Goal: Information Seeking & Learning: Find specific fact

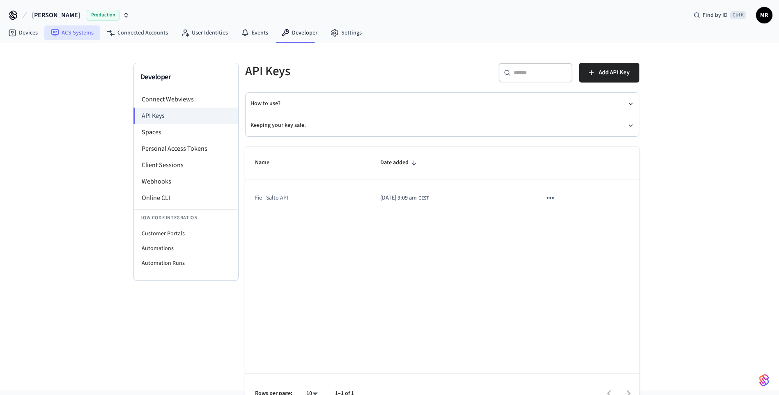
click at [66, 32] on link "ACS Systems" at bounding box center [72, 32] width 56 height 15
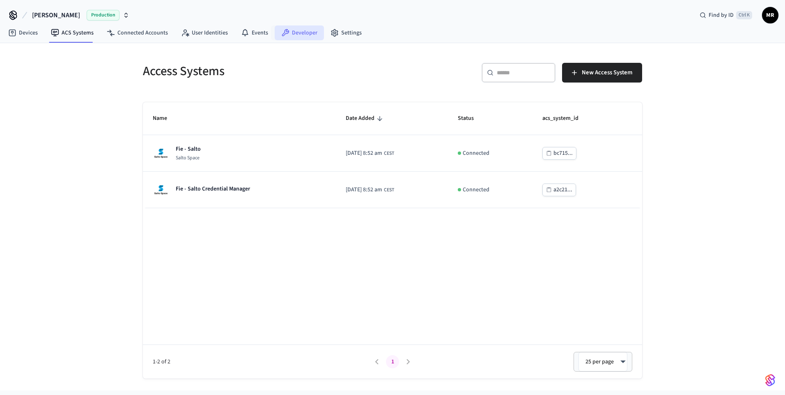
click at [295, 34] on link "Developer" at bounding box center [299, 32] width 49 height 15
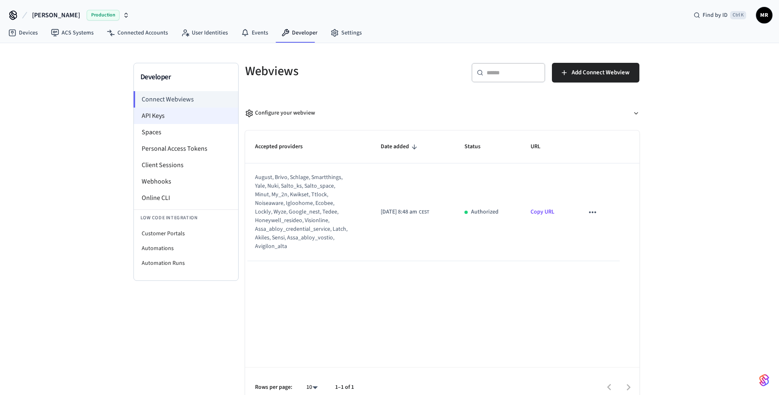
click at [165, 110] on li "API Keys" at bounding box center [186, 116] width 104 height 16
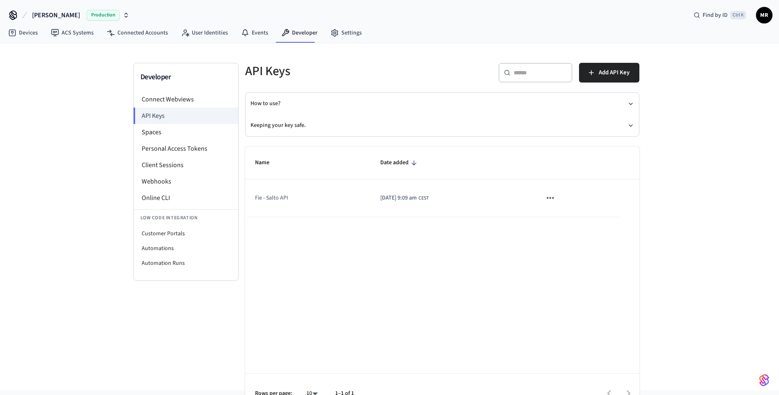
click at [553, 198] on icon "sticky table" at bounding box center [549, 198] width 7 height 2
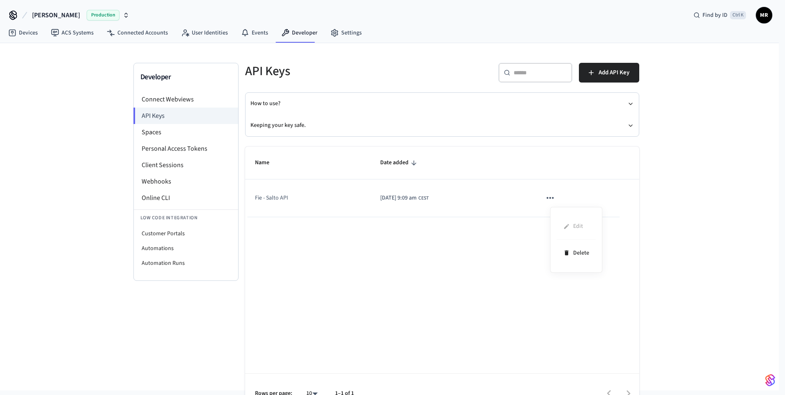
click at [389, 271] on div at bounding box center [392, 197] width 785 height 395
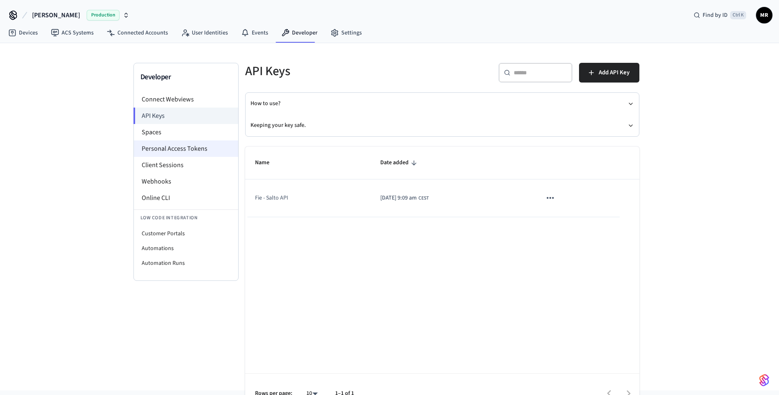
click at [179, 147] on li "Personal Access Tokens" at bounding box center [186, 148] width 104 height 16
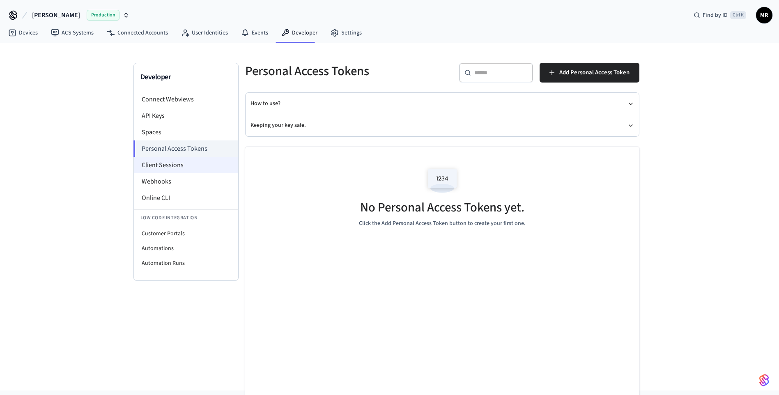
click at [173, 163] on li "Client Sessions" at bounding box center [186, 165] width 104 height 16
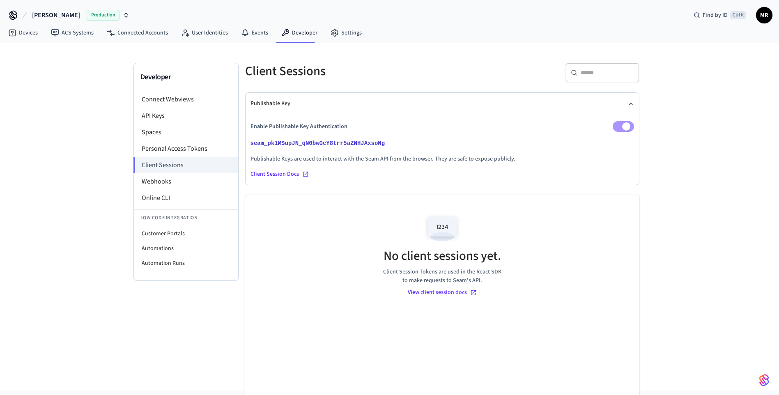
click at [284, 172] on div "Client Session Docs" at bounding box center [441, 174] width 383 height 8
click at [79, 32] on link "ACS Systems" at bounding box center [72, 32] width 56 height 15
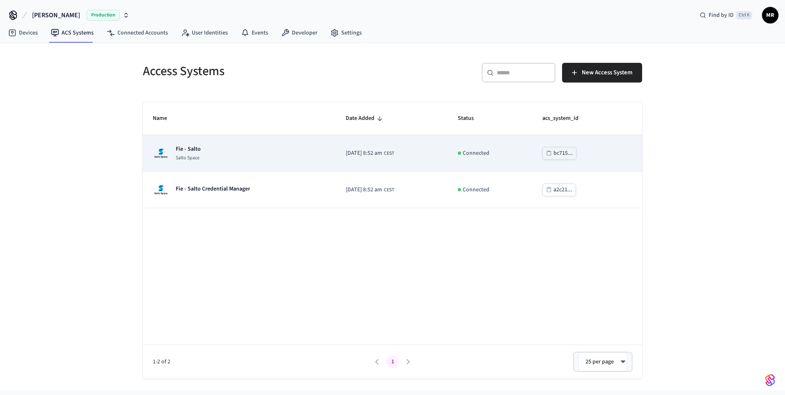
click at [569, 156] on div "bc715..." at bounding box center [562, 153] width 19 height 10
click at [195, 149] on p "Fie - Salto" at bounding box center [188, 149] width 25 height 8
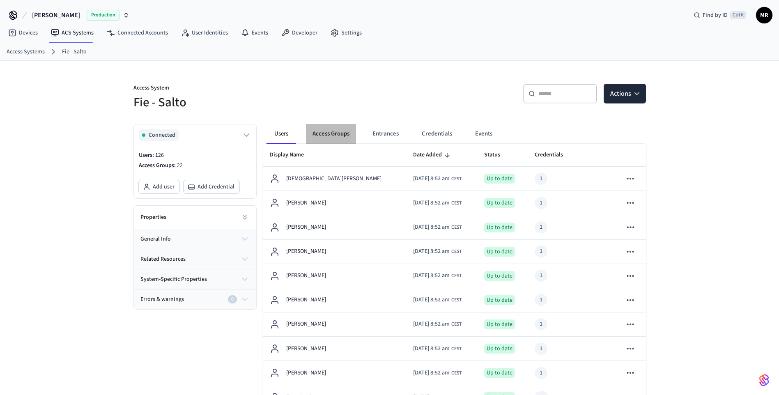
click at [337, 133] on button "Access Groups" at bounding box center [331, 134] width 50 height 20
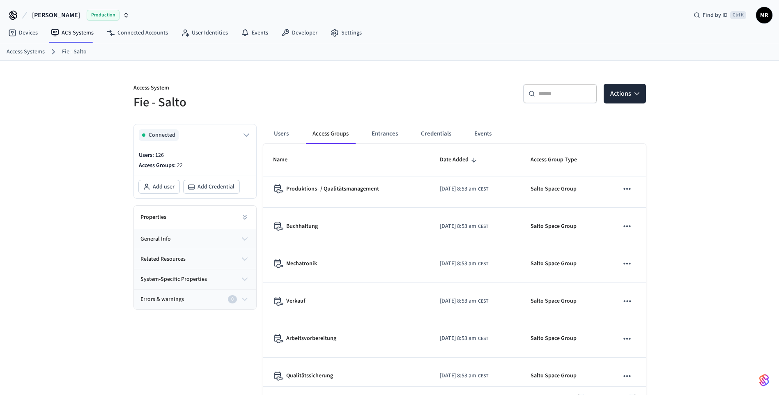
scroll to position [613, 0]
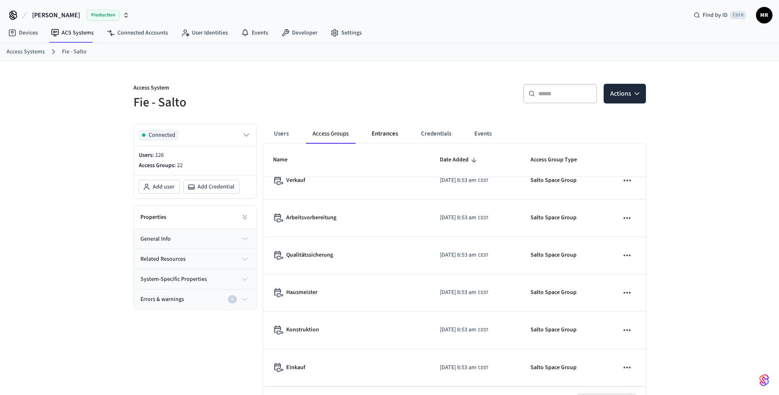
click at [389, 134] on button "Entrances" at bounding box center [384, 134] width 39 height 20
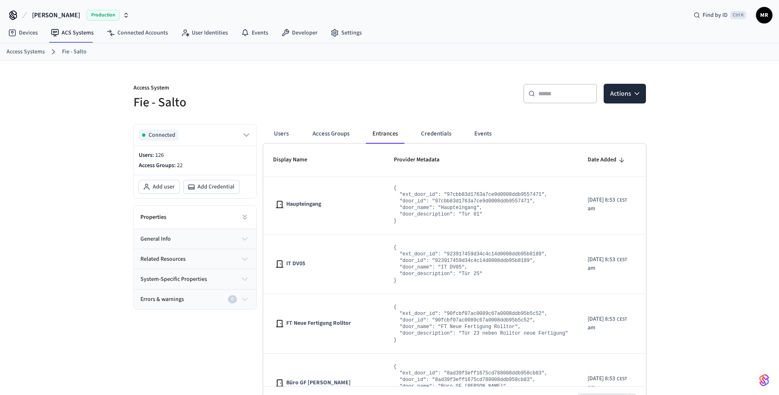
scroll to position [821, 0]
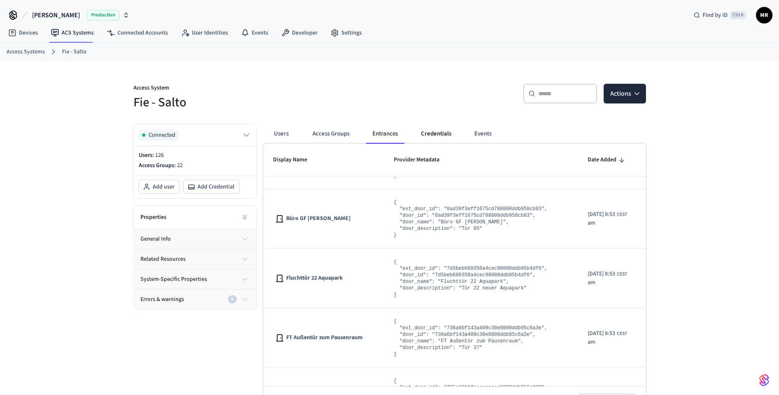
click at [430, 133] on button "Credentials" at bounding box center [436, 134] width 44 height 20
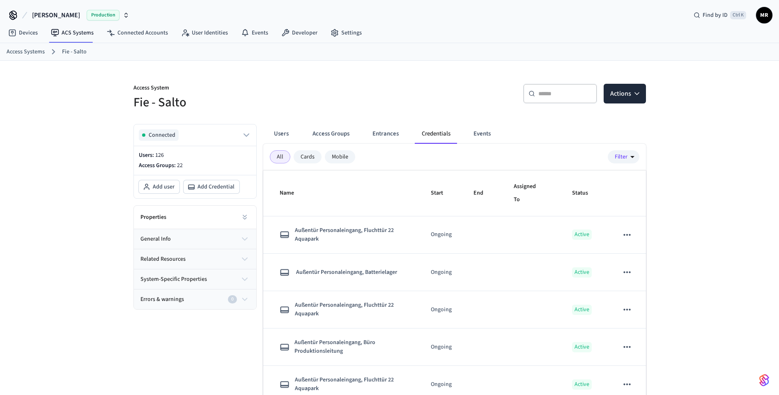
click at [430, 133] on button "Credentials" at bounding box center [436, 134] width 42 height 20
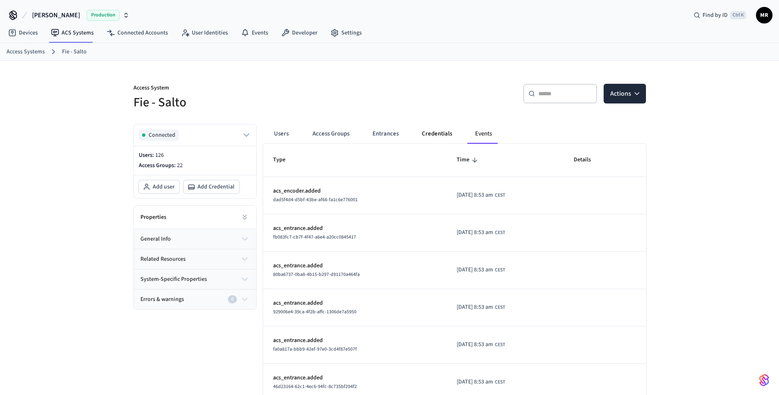
click at [434, 134] on button "Credentials" at bounding box center [437, 134] width 44 height 20
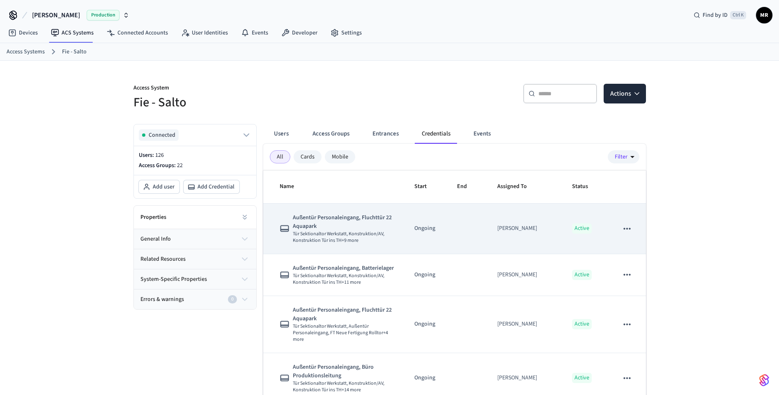
click at [621, 226] on icon "sticky table" at bounding box center [626, 228] width 11 height 11
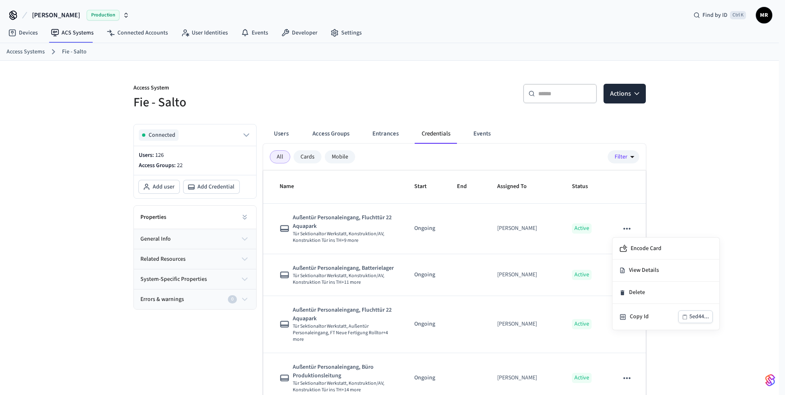
click at [680, 198] on div at bounding box center [392, 197] width 785 height 395
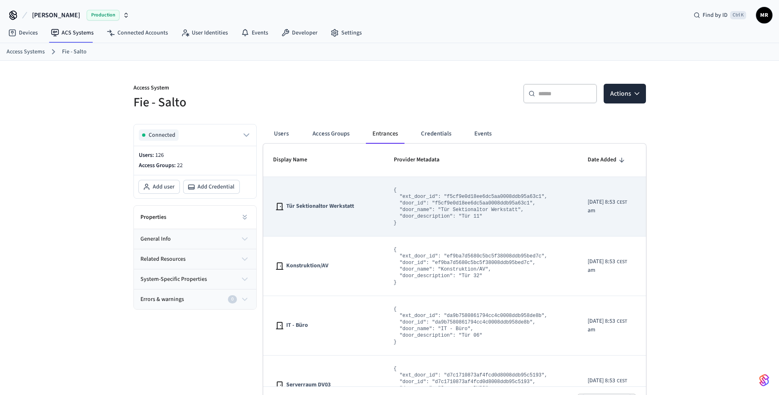
click at [398, 208] on pre "{ "ext_door_id": "f5cf9e0d18ee6dc5aa0008ddb95a63c1", "door_id": "f5cf9e0d18ee6d…" at bounding box center [471, 206] width 154 height 39
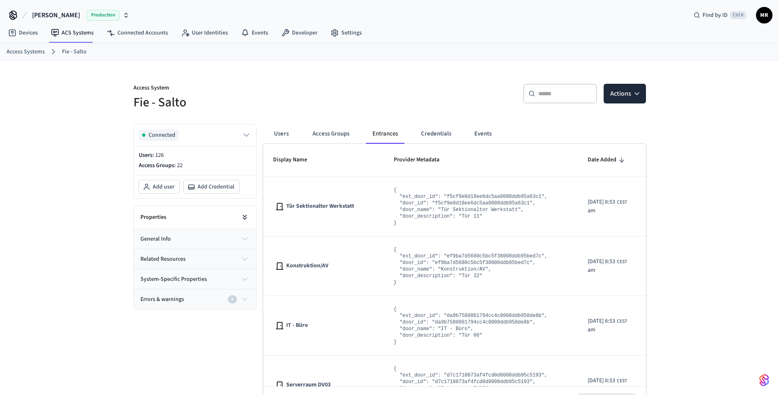
click at [243, 218] on icon at bounding box center [244, 219] width 3 height 2
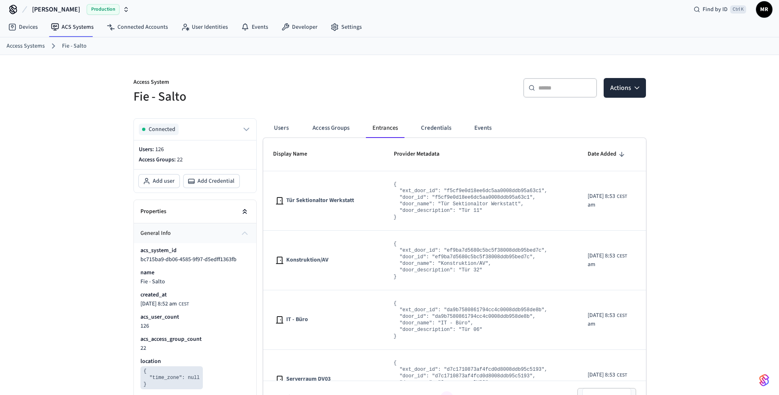
scroll to position [0, 0]
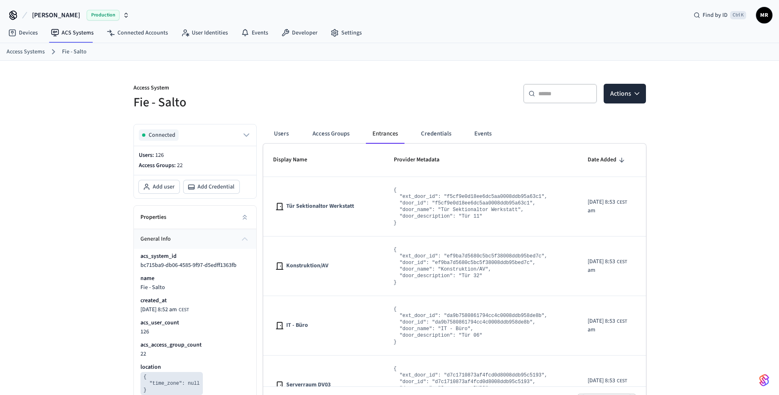
click at [32, 51] on link "Access Systems" at bounding box center [26, 52] width 38 height 9
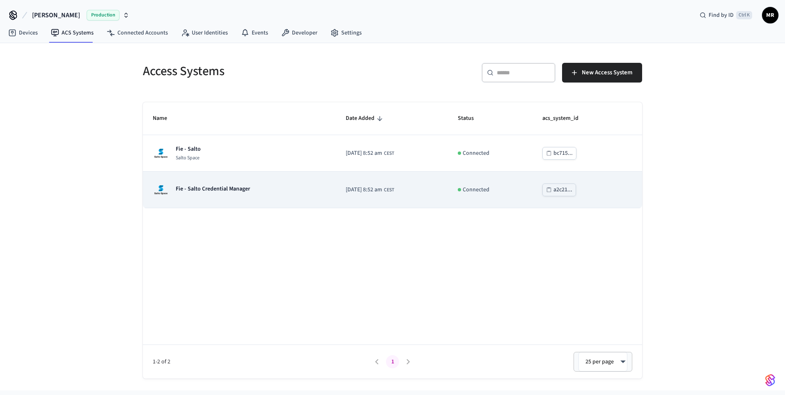
click at [215, 184] on div "Fie - Salto Credential Manager" at bounding box center [201, 189] width 97 height 16
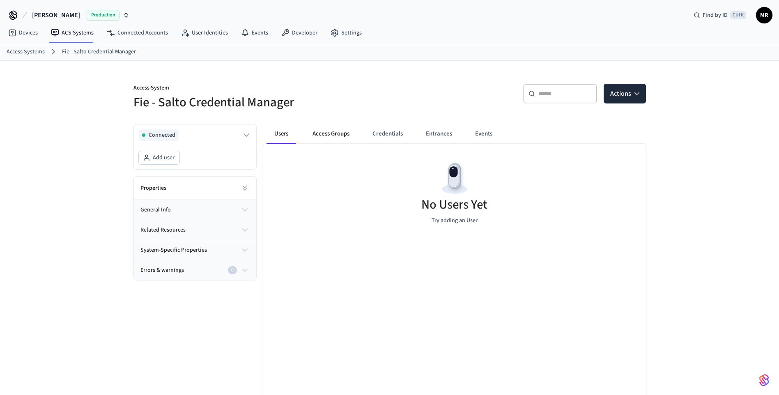
click at [335, 131] on button "Access Groups" at bounding box center [331, 134] width 50 height 20
click at [388, 128] on button "Credentials" at bounding box center [387, 134] width 44 height 20
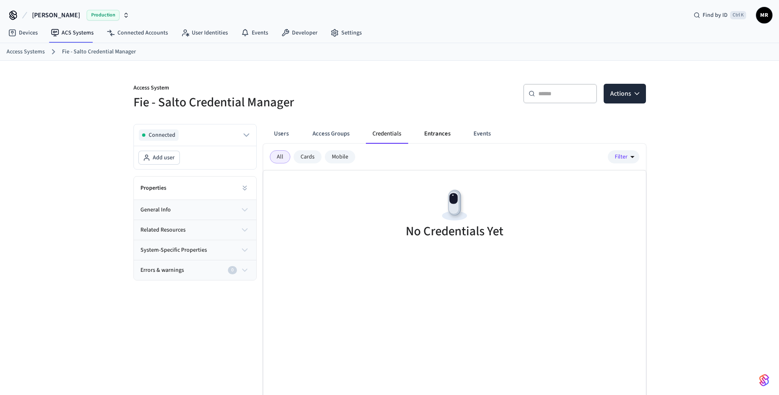
click at [446, 133] on button "Entrances" at bounding box center [436, 134] width 39 height 20
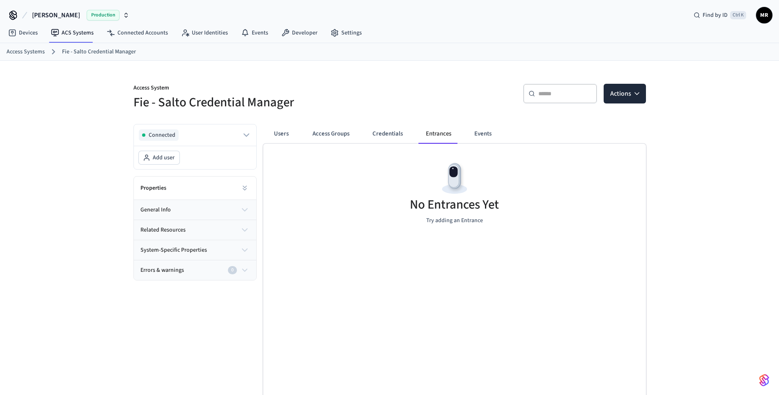
scroll to position [25, 0]
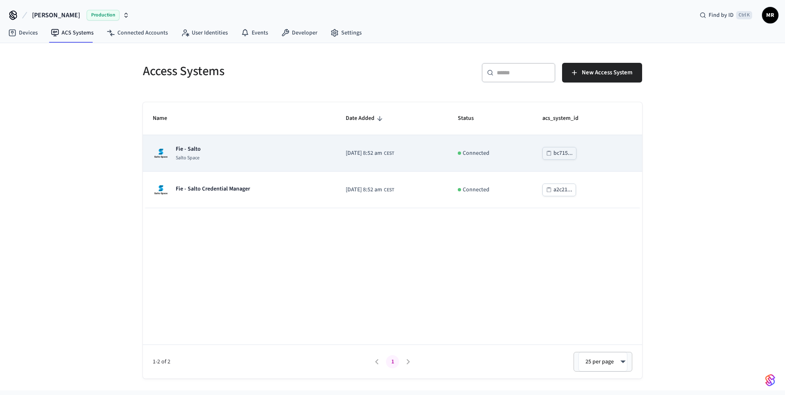
click at [195, 145] on p "Fie - Salto" at bounding box center [188, 149] width 25 height 8
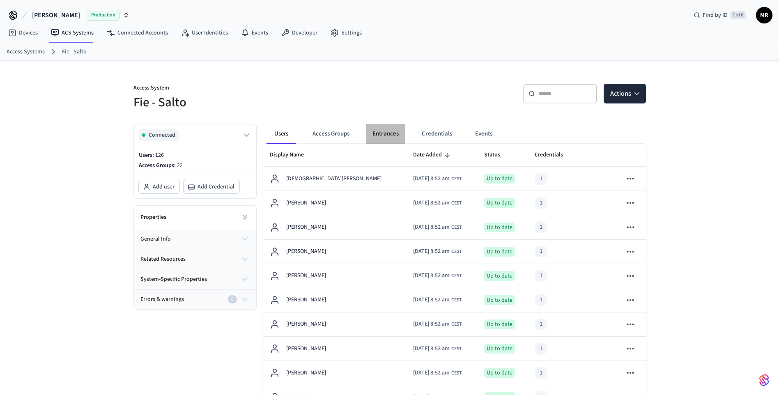
click at [378, 127] on button "Entrances" at bounding box center [385, 134] width 39 height 20
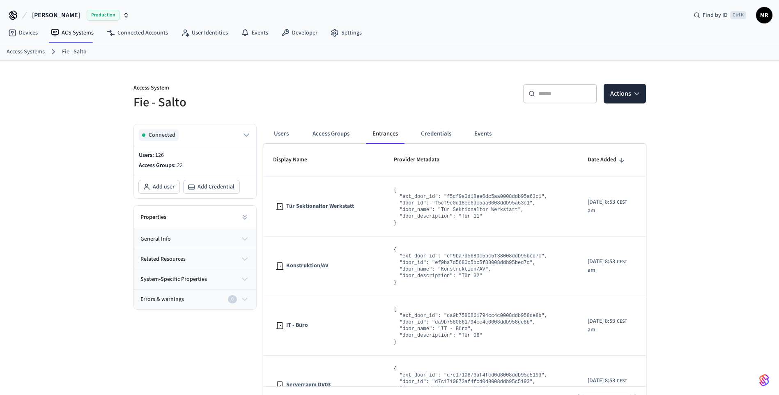
scroll to position [25, 0]
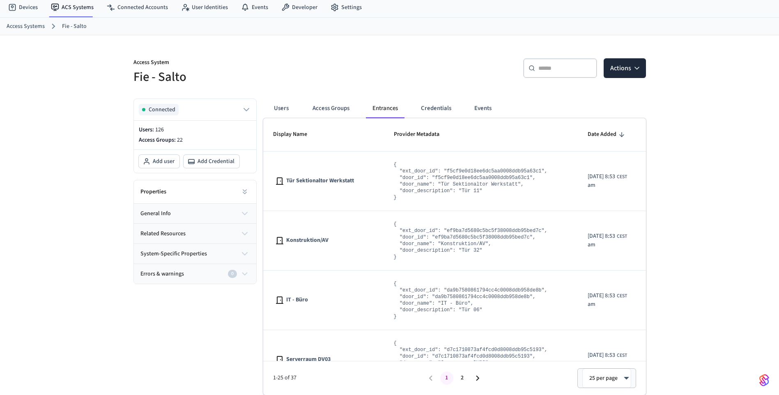
click at [618, 381] on body "Fiedler Production Find by ID Ctrl K MR Devices ACS Systems Connected Accounts …" at bounding box center [389, 185] width 779 height 420
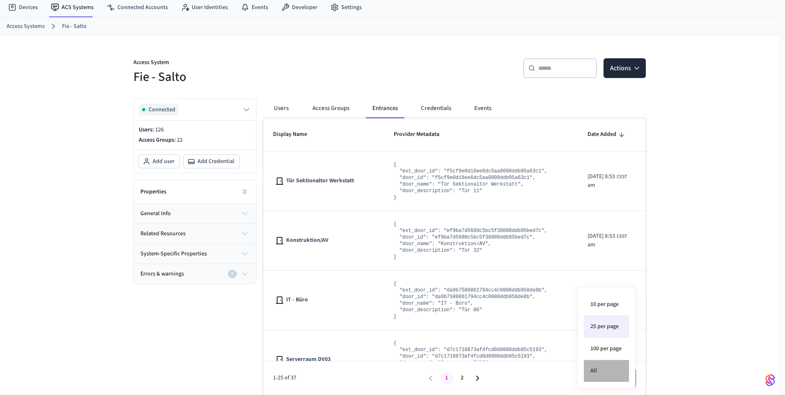
click at [598, 369] on li "All" at bounding box center [606, 371] width 45 height 22
type input "**"
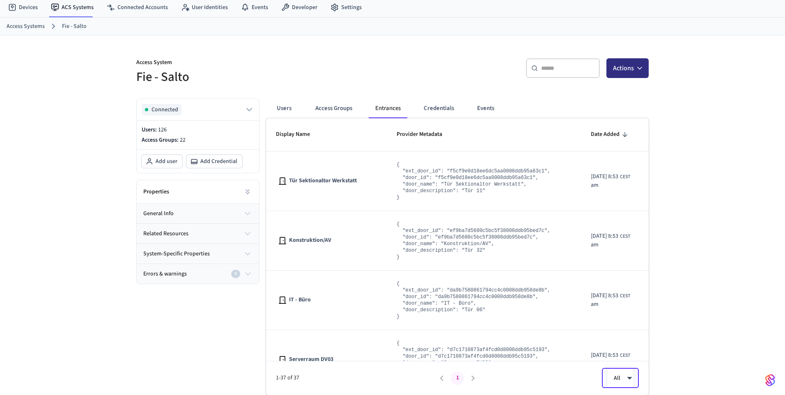
click at [641, 75] on button "Actions" at bounding box center [627, 68] width 42 height 20
click at [705, 82] on div "Access System Fie - Salto ​ ​ Actions Connected Users: 126 Access Groups: 22 Ad…" at bounding box center [389, 215] width 779 height 360
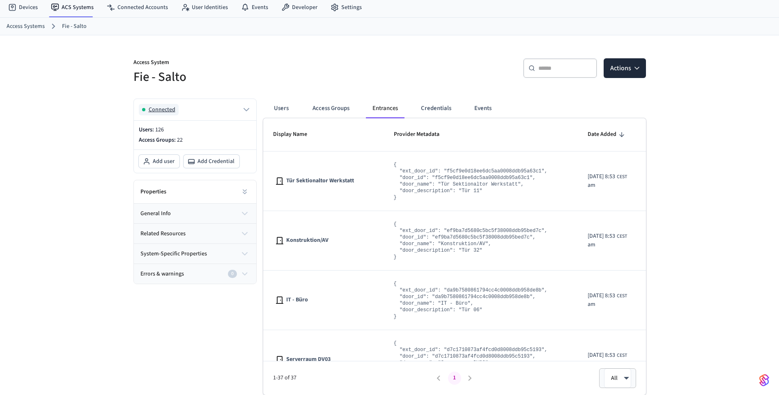
click at [239, 107] on button "Connected" at bounding box center [195, 109] width 112 height 11
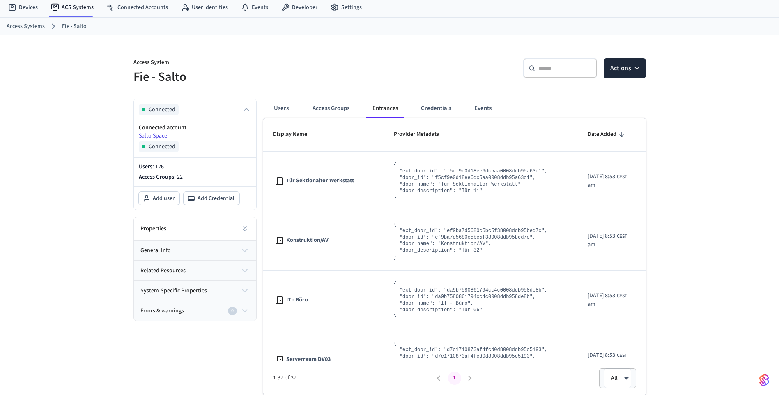
click at [239, 107] on button "Connected" at bounding box center [195, 109] width 112 height 11
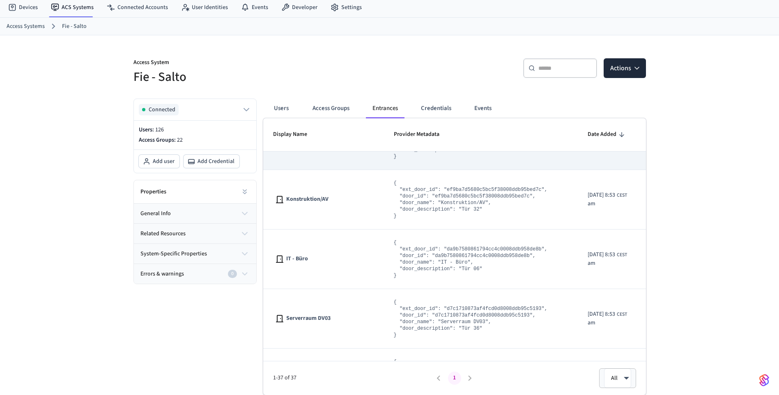
scroll to position [82, 0]
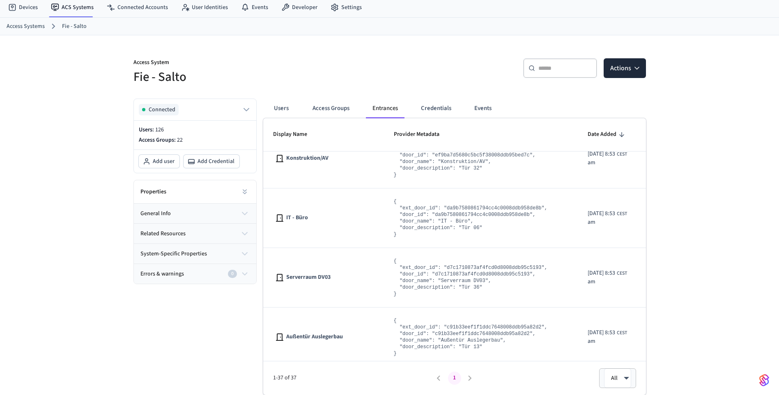
click at [28, 27] on link "Access Systems" at bounding box center [26, 26] width 38 height 9
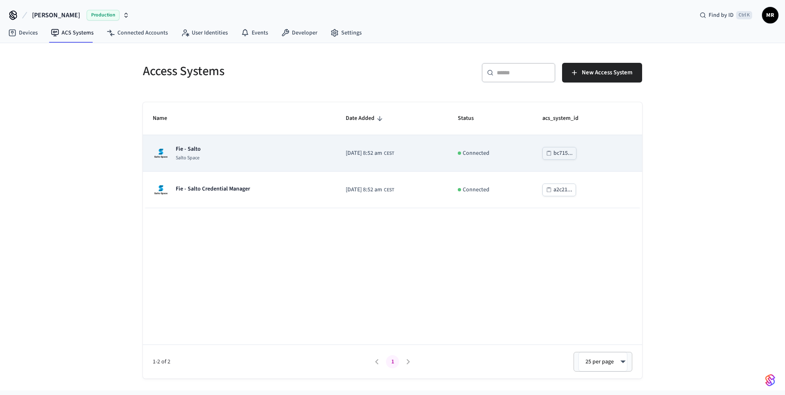
click at [188, 155] on p "Salto Space" at bounding box center [188, 158] width 25 height 7
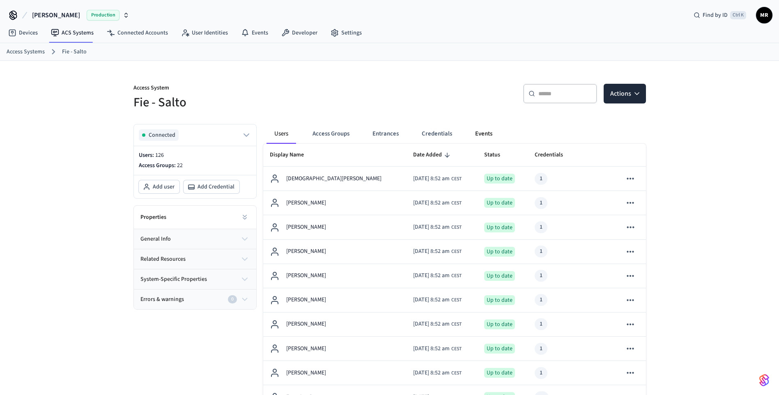
drag, startPoint x: 507, startPoint y: 133, endPoint x: 480, endPoint y: 134, distance: 27.5
click at [507, 133] on div "Users Access Groups Entrances Credentials Events" at bounding box center [387, 134] width 242 height 20
click at [396, 133] on button "Entrances" at bounding box center [385, 134] width 39 height 20
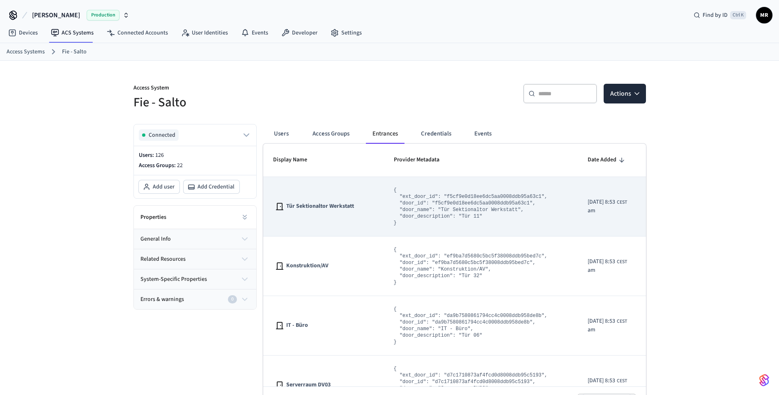
click at [347, 208] on span "Tür Sektionaltor Werkstatt" at bounding box center [320, 206] width 68 height 9
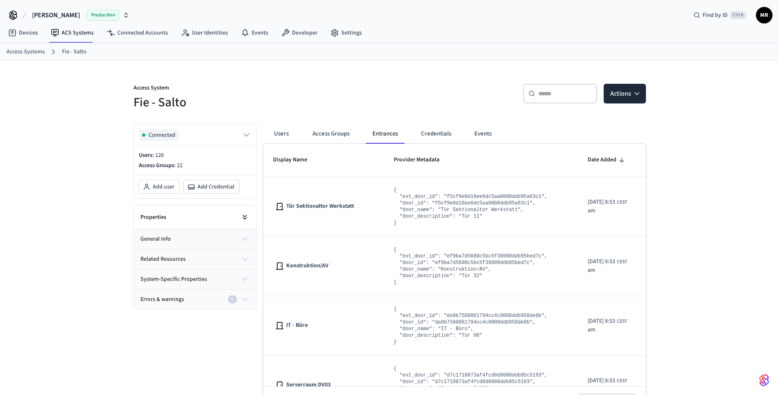
click at [249, 219] on button at bounding box center [244, 217] width 16 height 16
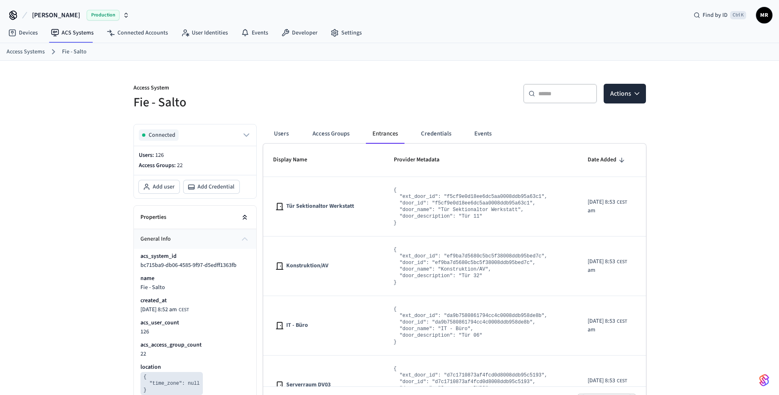
scroll to position [82, 0]
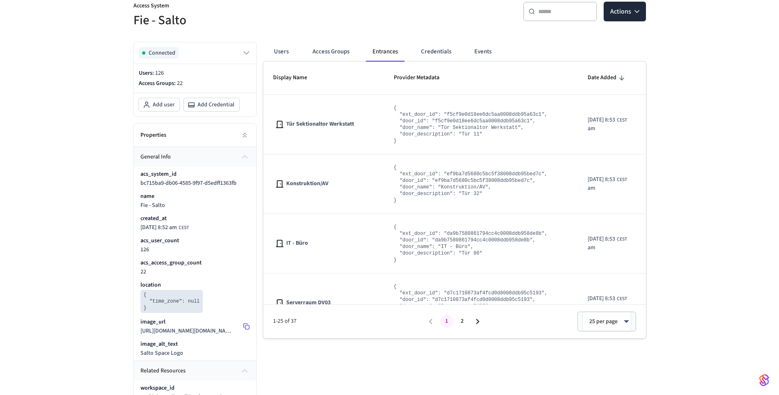
click at [247, 330] on icon at bounding box center [246, 326] width 7 height 7
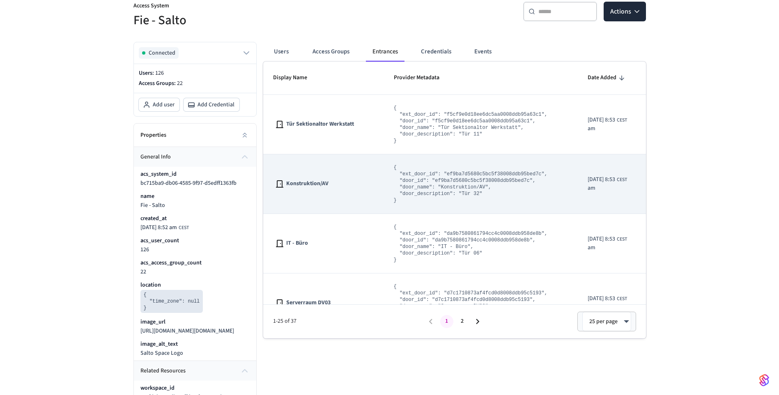
click at [304, 180] on span "Konstruktion/AV" at bounding box center [307, 183] width 42 height 9
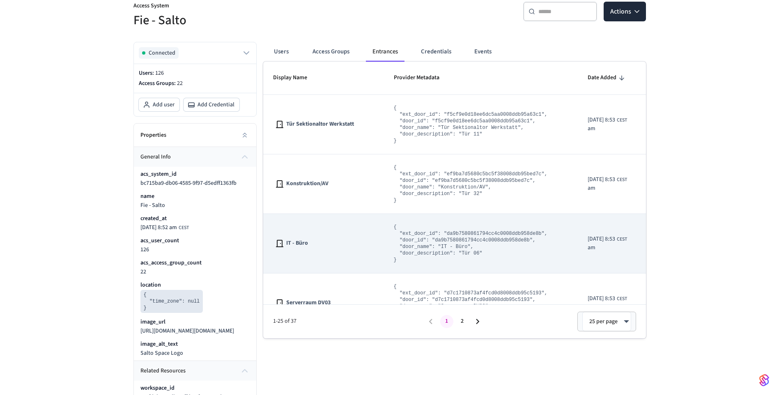
click at [307, 244] on span "IT - Büro" at bounding box center [297, 243] width 22 height 9
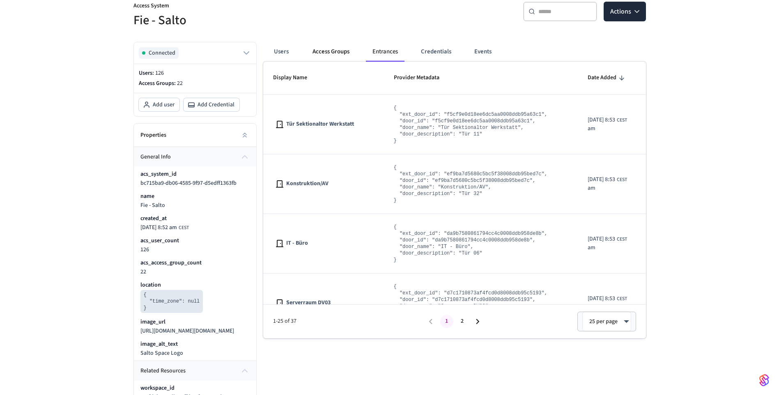
click at [343, 50] on button "Access Groups" at bounding box center [331, 52] width 50 height 20
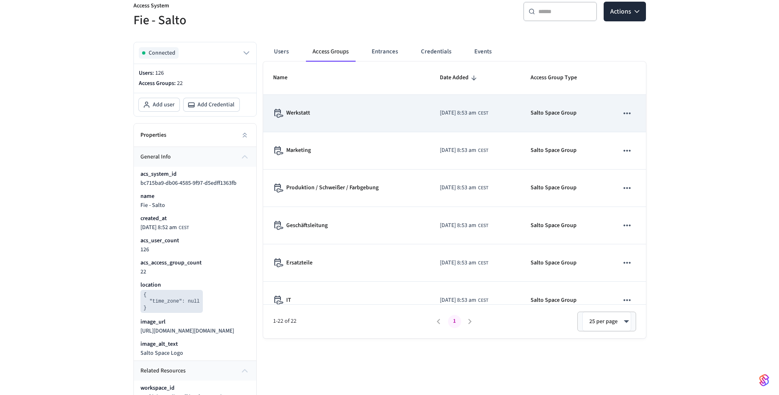
click at [325, 123] on td "Werkstatt" at bounding box center [346, 113] width 167 height 37
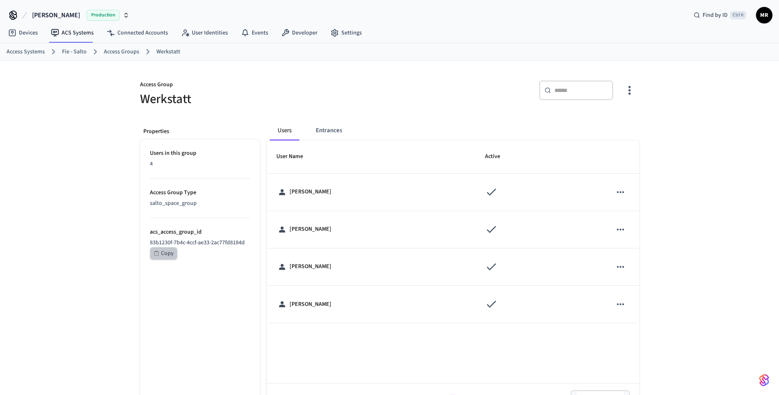
click at [165, 256] on div "Copy" at bounding box center [167, 253] width 13 height 10
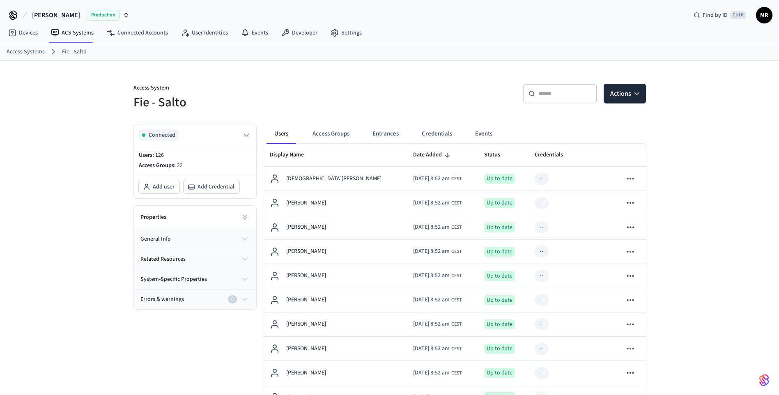
scroll to position [82, 0]
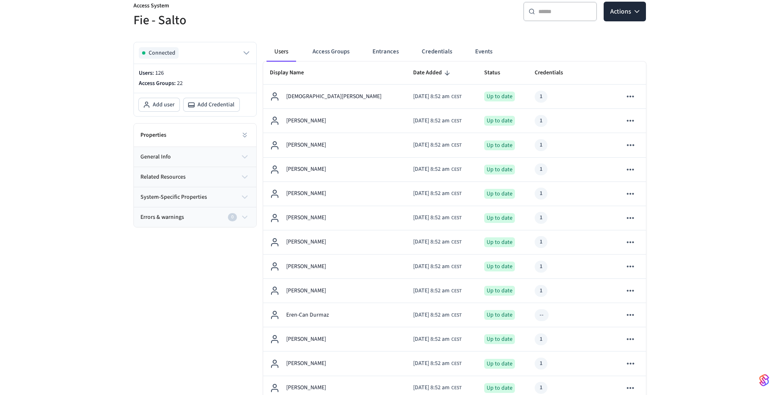
click at [180, 137] on div "Properties" at bounding box center [195, 135] width 122 height 23
click at [244, 137] on icon at bounding box center [244, 136] width 3 height 2
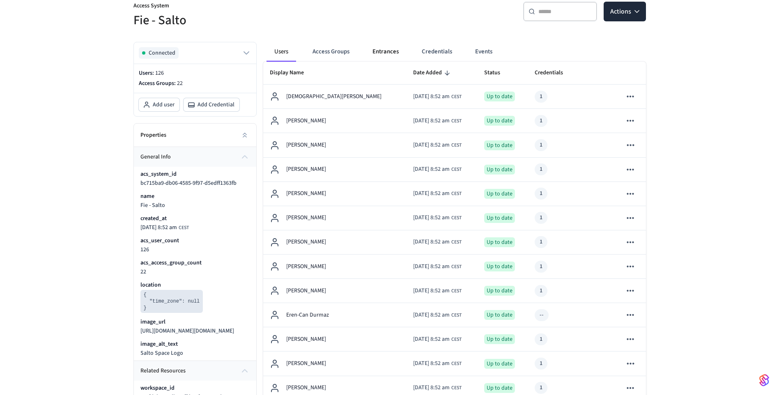
click at [380, 53] on button "Entrances" at bounding box center [385, 52] width 39 height 20
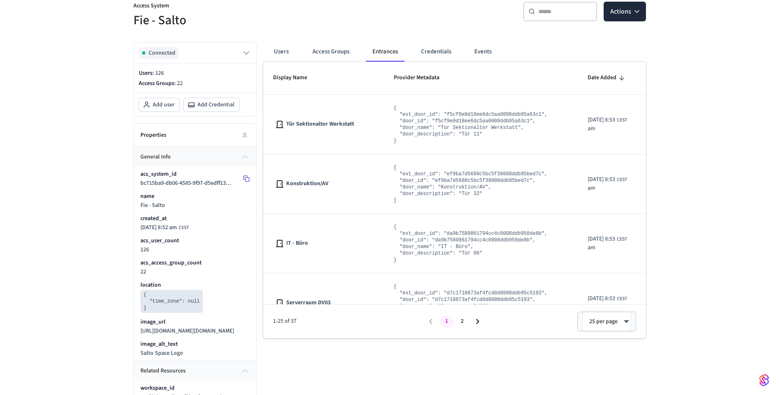
click at [250, 179] on button at bounding box center [246, 178] width 13 height 13
click at [750, 260] on div "Access System Fie - Salto ​ ​ Actions Connected Users: 126 Access Groups: 22 Ad…" at bounding box center [389, 268] width 779 height 578
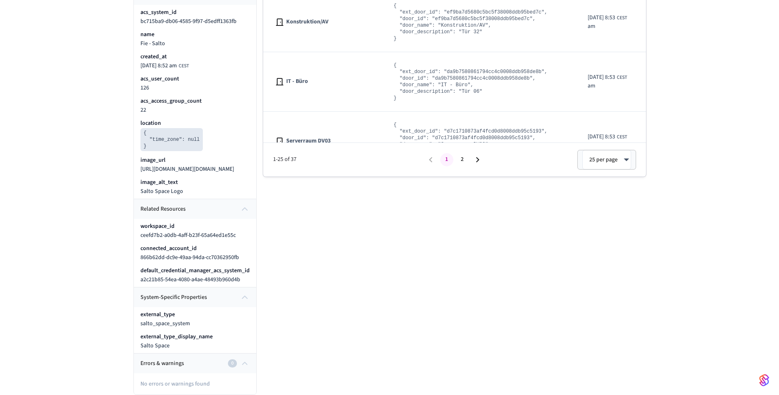
scroll to position [0, 0]
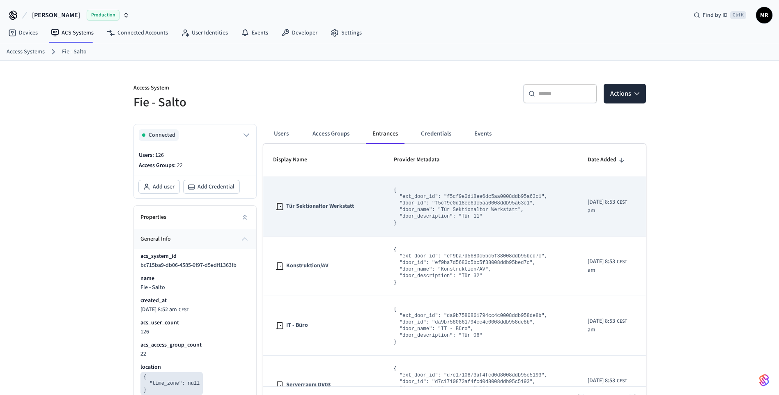
click at [650, 207] on icon "sticky table" at bounding box center [655, 206] width 11 height 11
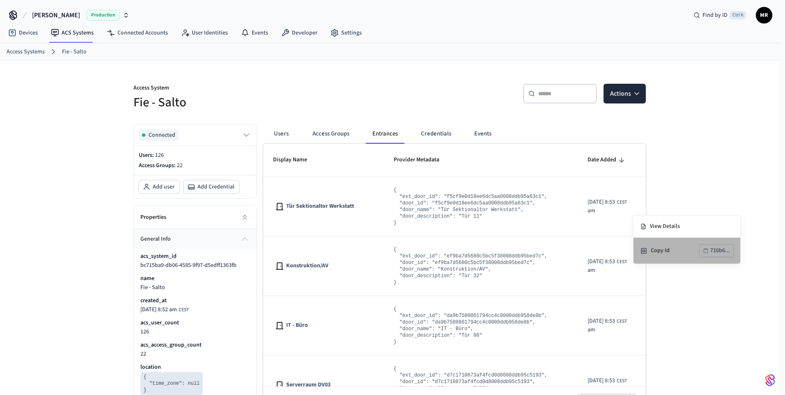
click at [648, 249] on div "Copy Id 716b6..." at bounding box center [687, 250] width 94 height 13
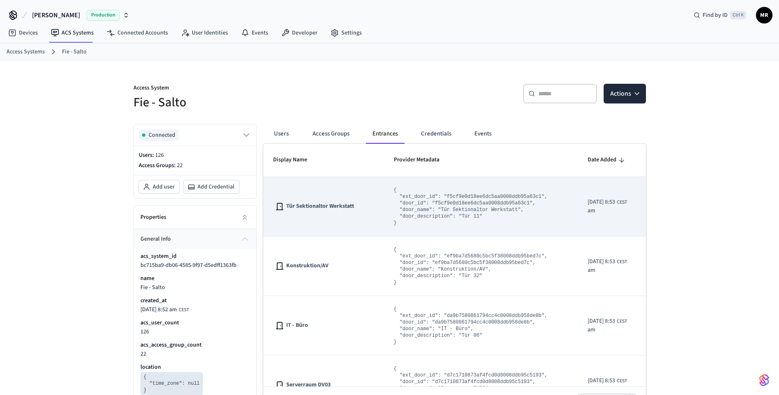
click at [652, 207] on icon "sticky table" at bounding box center [655, 207] width 7 height 2
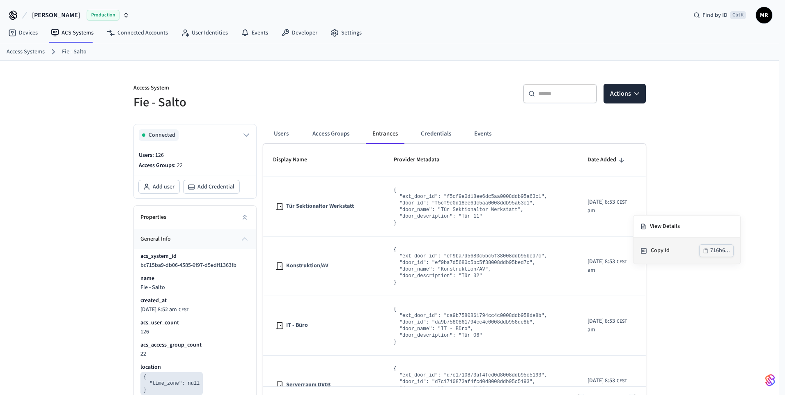
click at [649, 248] on div "Copy Id 716b6..." at bounding box center [687, 250] width 94 height 13
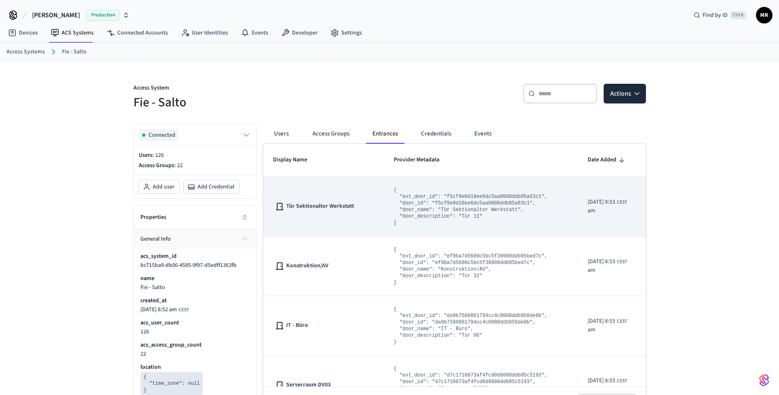
click at [647, 205] on button "sticky table" at bounding box center [655, 206] width 17 height 17
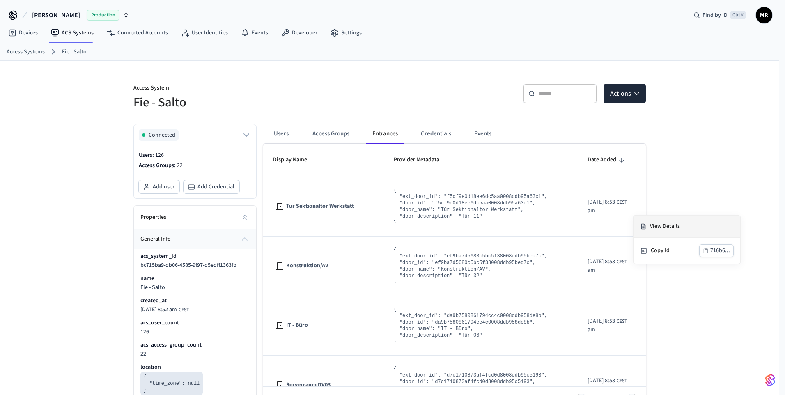
click at [661, 226] on li "View Details" at bounding box center [686, 227] width 107 height 22
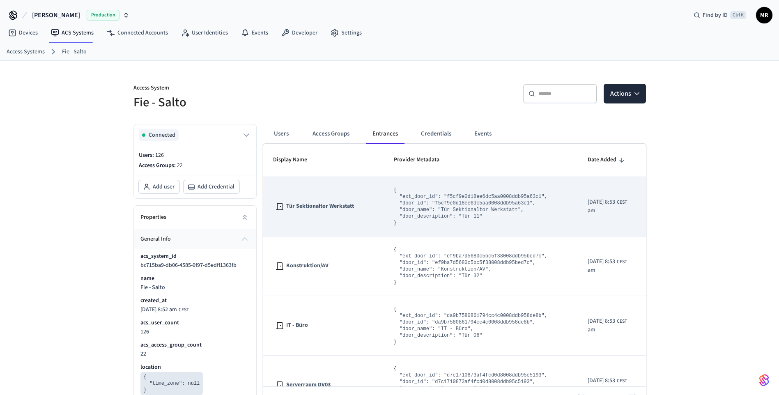
click at [542, 201] on div "{ "ext_door_id": "f5cf9e0d18ee6dc5aa0008ddb95a63c1", "door_id": "f5cf9e0d18ee6d…" at bounding box center [481, 206] width 174 height 39
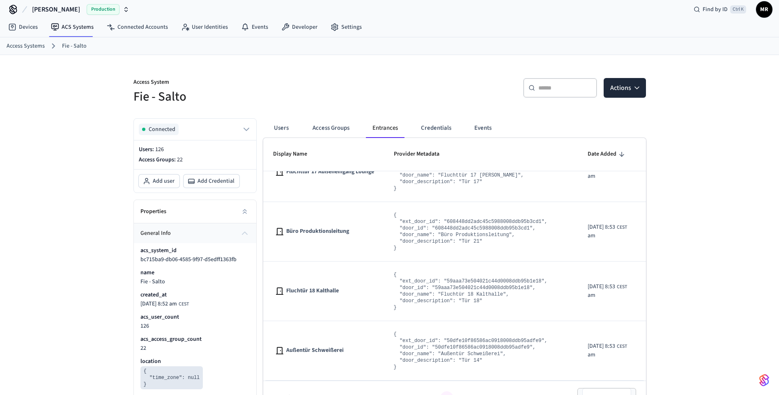
scroll to position [47, 0]
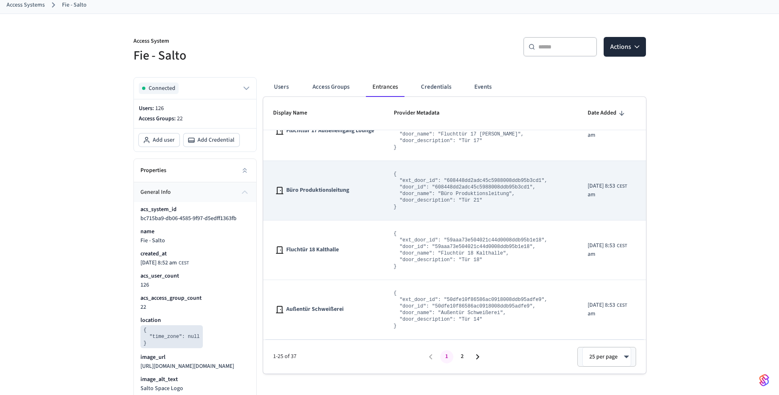
click at [650, 185] on icon "sticky table" at bounding box center [655, 190] width 11 height 11
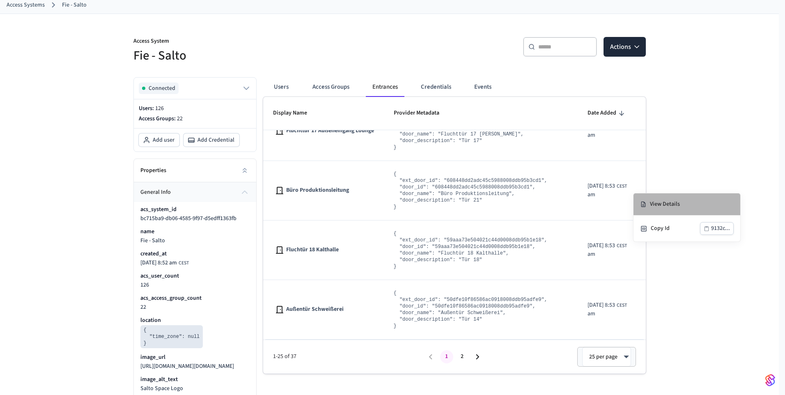
click at [645, 204] on icon at bounding box center [643, 204] width 7 height 7
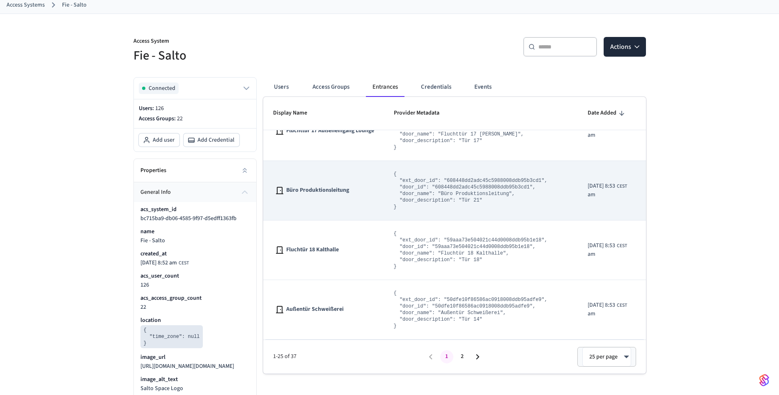
click at [650, 187] on icon "sticky table" at bounding box center [655, 190] width 11 height 11
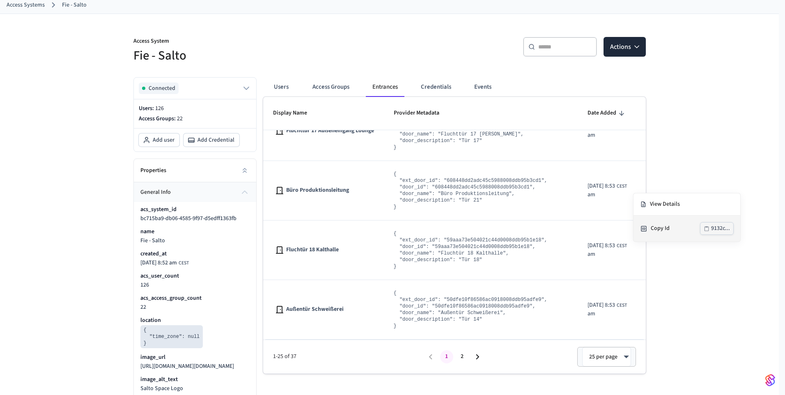
click at [657, 226] on div "Copy Id" at bounding box center [675, 228] width 49 height 9
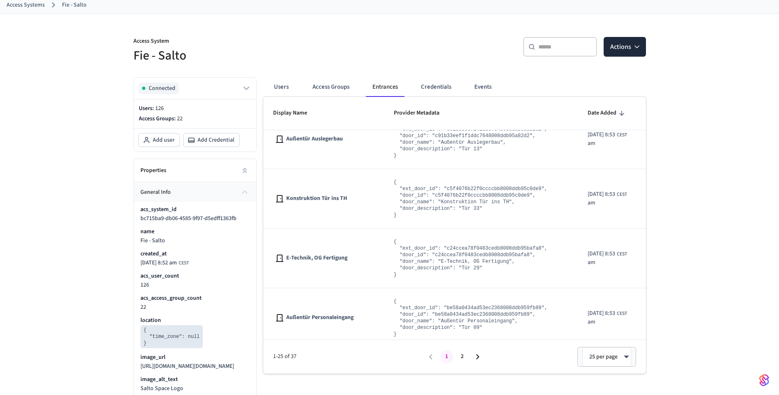
scroll to position [0, 0]
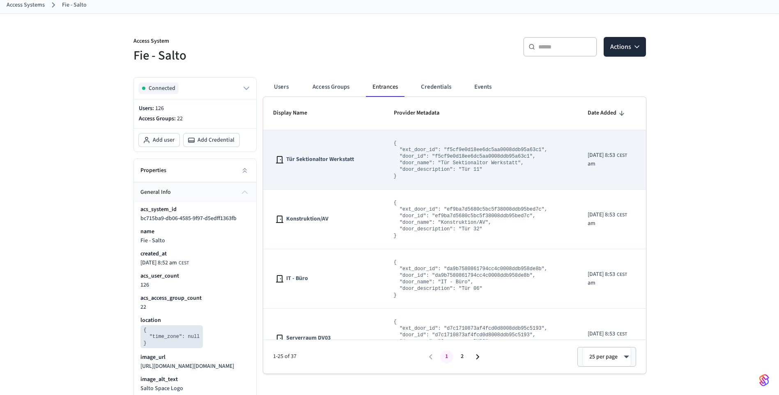
click at [637, 167] on td "sticky table" at bounding box center [655, 160] width 37 height 60
click at [652, 160] on icon "sticky table" at bounding box center [655, 160] width 7 height 2
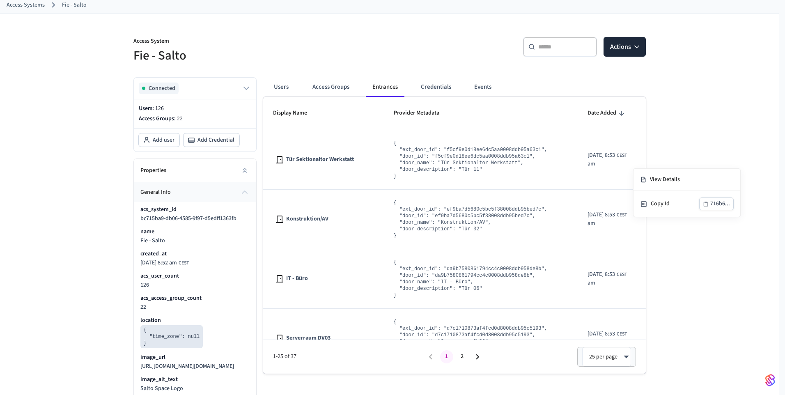
click at [574, 338] on div at bounding box center [392, 197] width 785 height 395
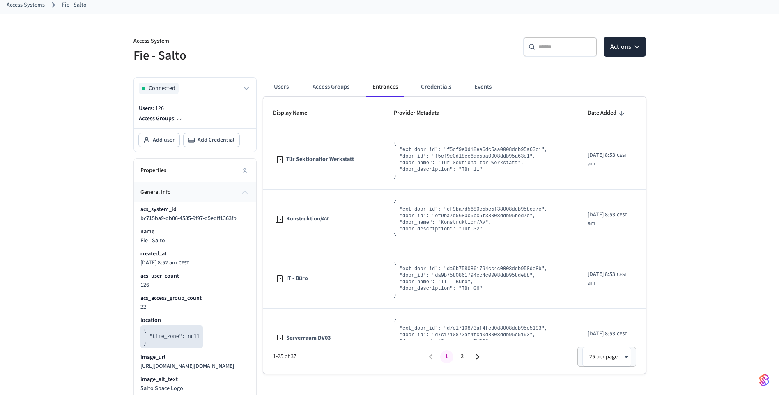
scroll to position [0, 21]
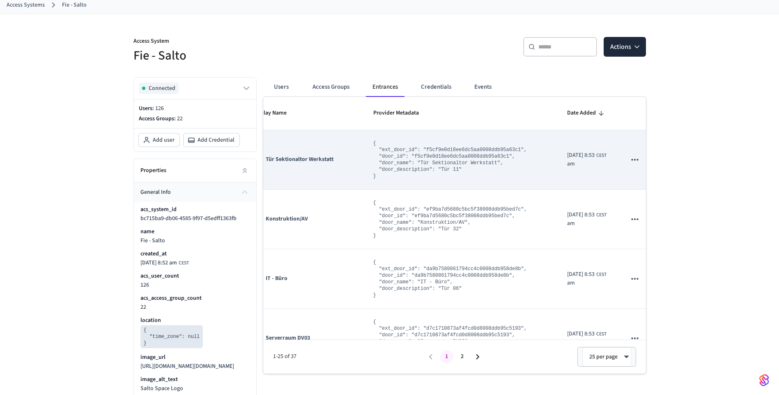
click at [630, 160] on td "sticky table" at bounding box center [634, 160] width 37 height 60
click at [629, 161] on icon "sticky table" at bounding box center [634, 159] width 11 height 11
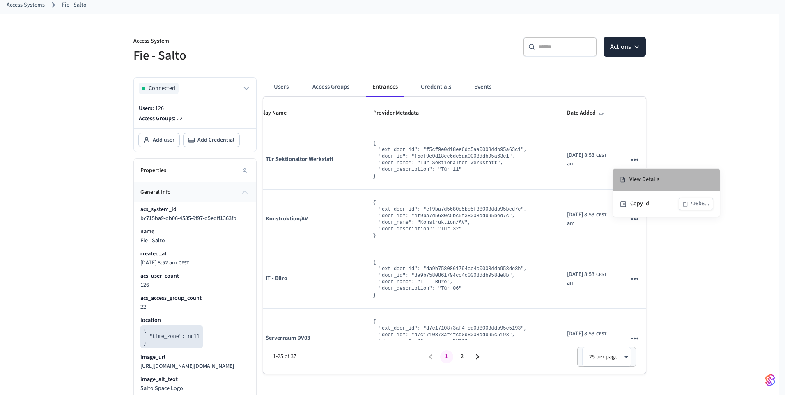
click at [631, 178] on li "View Details" at bounding box center [666, 180] width 107 height 22
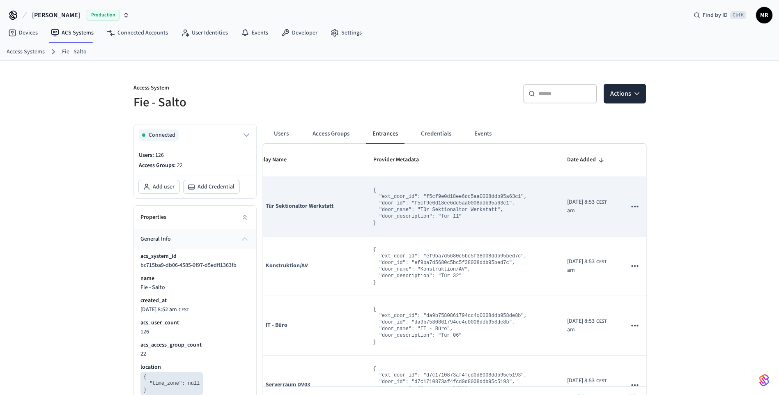
click at [629, 211] on icon "sticky table" at bounding box center [634, 206] width 11 height 11
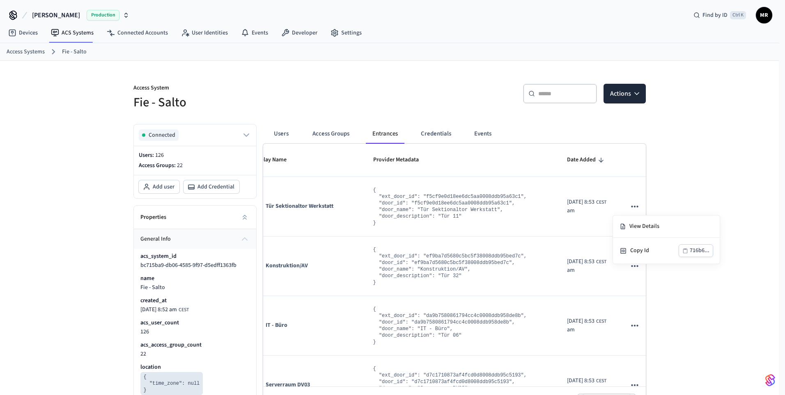
click at [342, 131] on div at bounding box center [392, 197] width 785 height 395
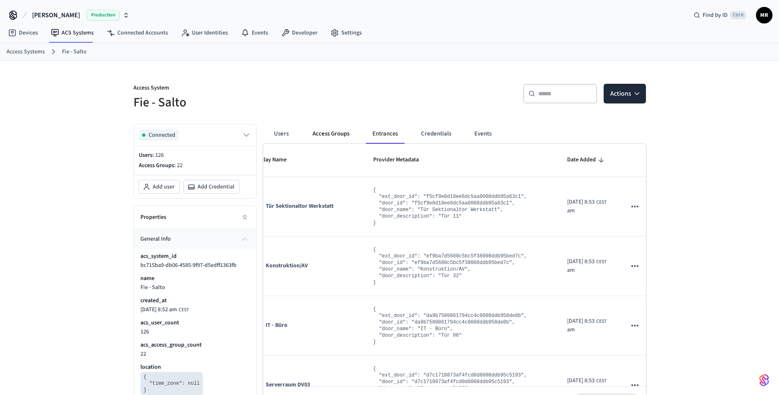
click at [340, 135] on button "Access Groups" at bounding box center [331, 134] width 50 height 20
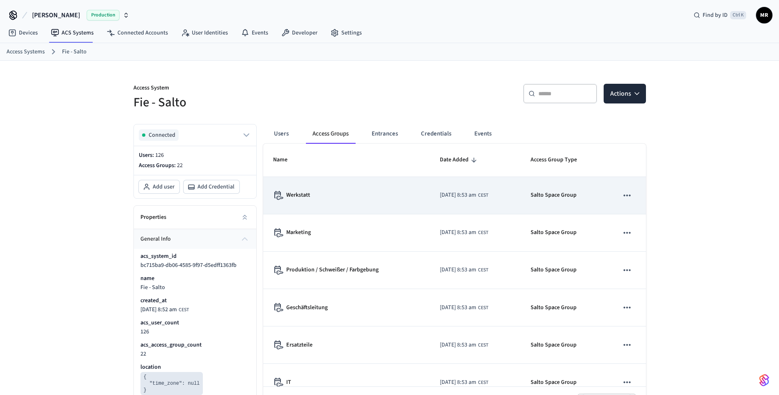
click at [624, 196] on icon "sticky table" at bounding box center [626, 195] width 11 height 11
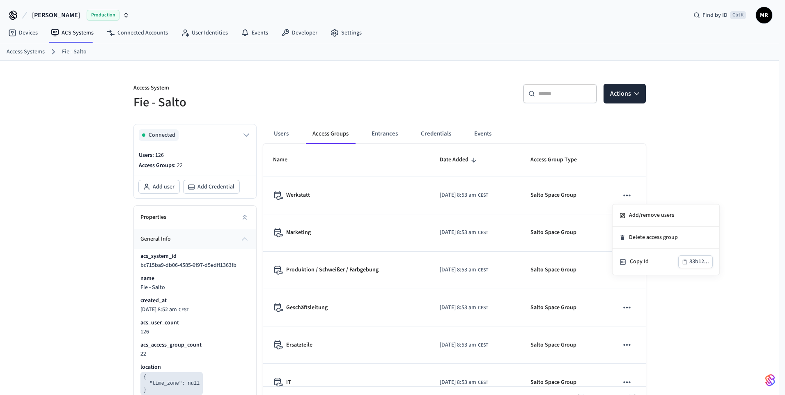
click at [311, 195] on div at bounding box center [392, 197] width 785 height 395
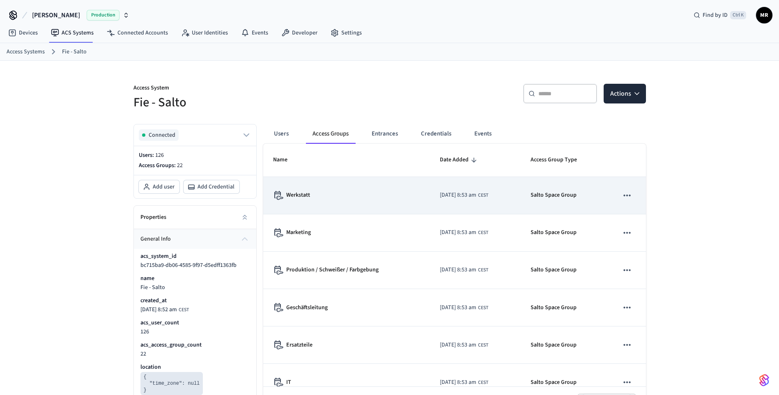
click at [303, 195] on p "Werkstatt" at bounding box center [298, 195] width 24 height 9
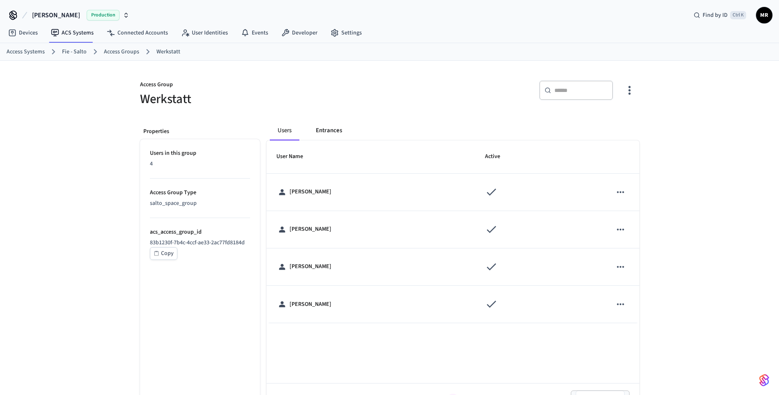
click at [330, 129] on button "Entrances" at bounding box center [328, 131] width 39 height 20
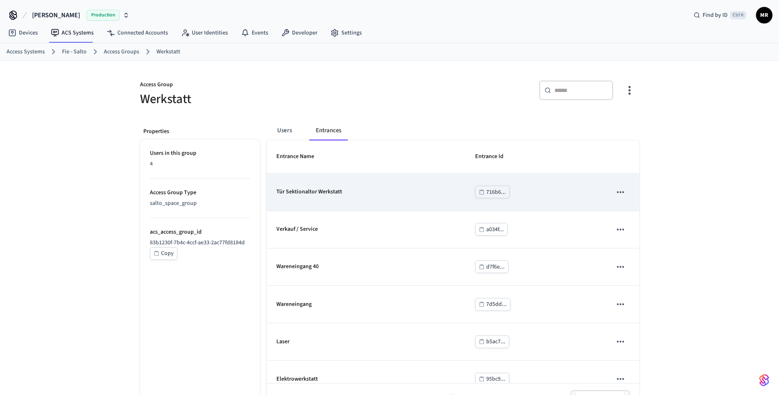
click at [616, 191] on icon "sticky table" at bounding box center [620, 192] width 11 height 11
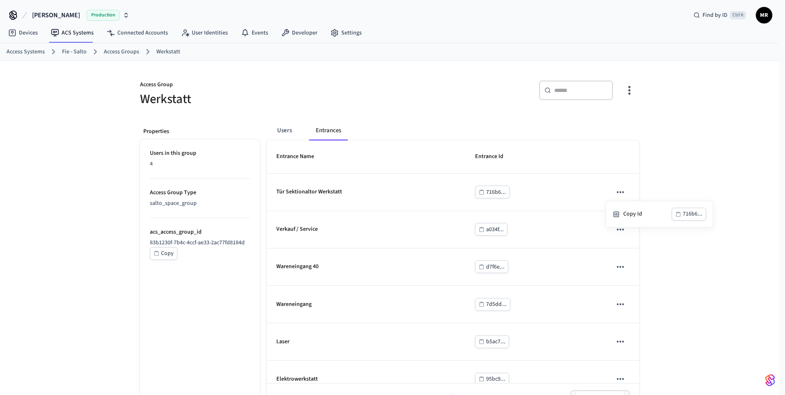
click at [443, 193] on div at bounding box center [392, 197] width 785 height 395
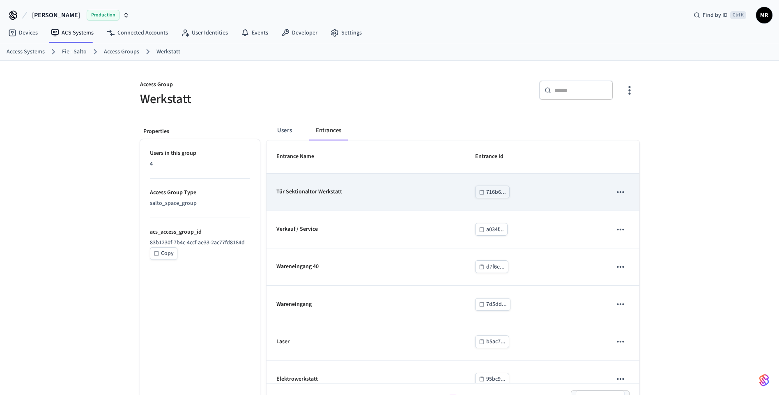
click at [496, 194] on div "716b6..." at bounding box center [496, 192] width 20 height 10
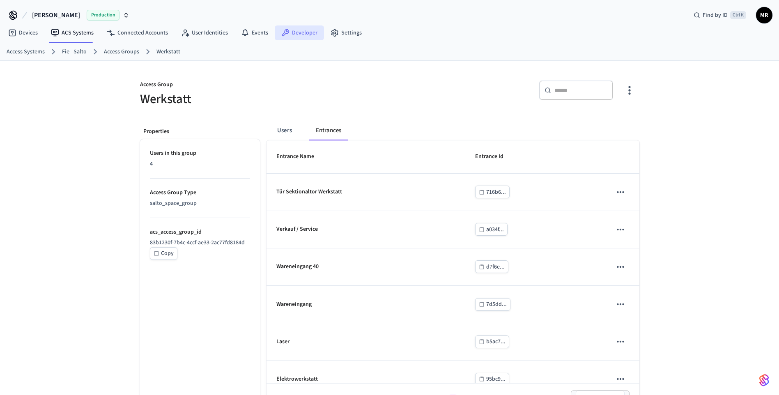
click at [291, 28] on link "Developer" at bounding box center [299, 32] width 49 height 15
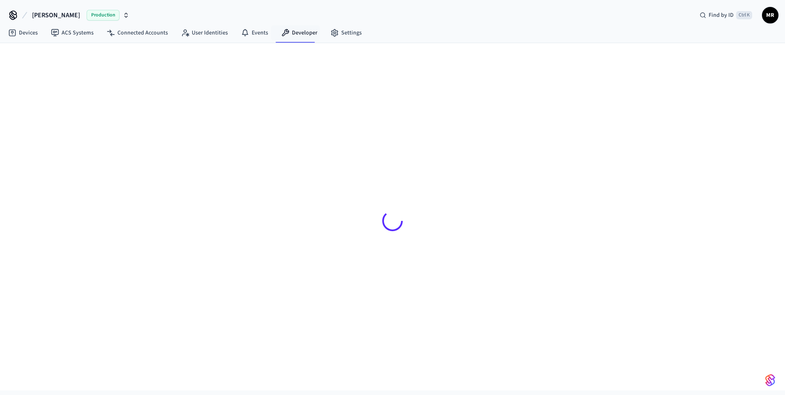
click at [298, 37] on link "Developer" at bounding box center [299, 32] width 49 height 15
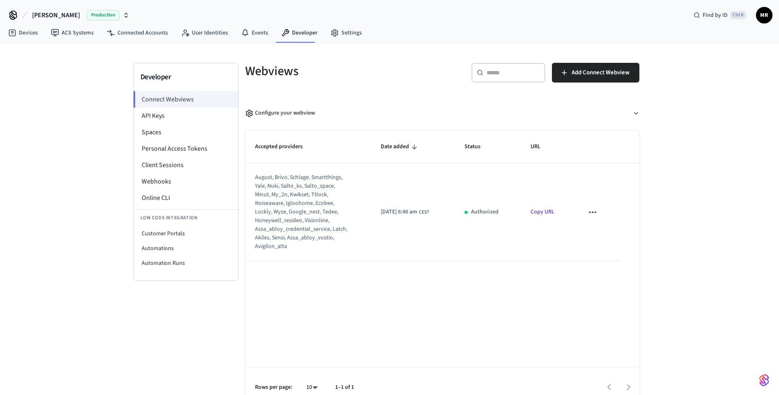
click at [553, 213] on link "Copy URL" at bounding box center [542, 212] width 24 height 8
click at [596, 209] on icon "sticky table" at bounding box center [592, 212] width 11 height 11
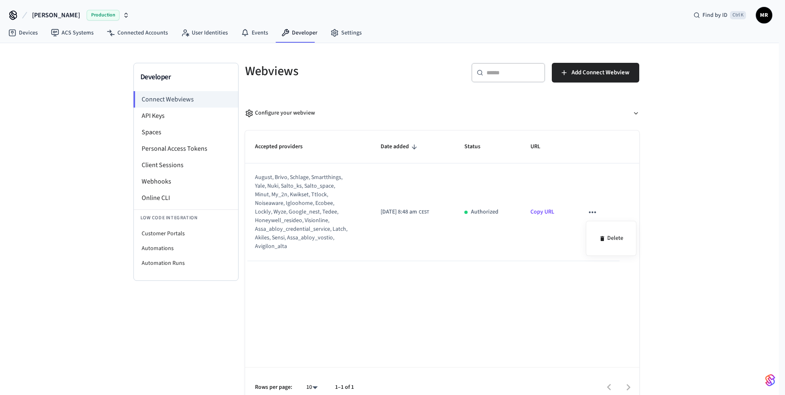
click at [507, 246] on div at bounding box center [392, 197] width 785 height 395
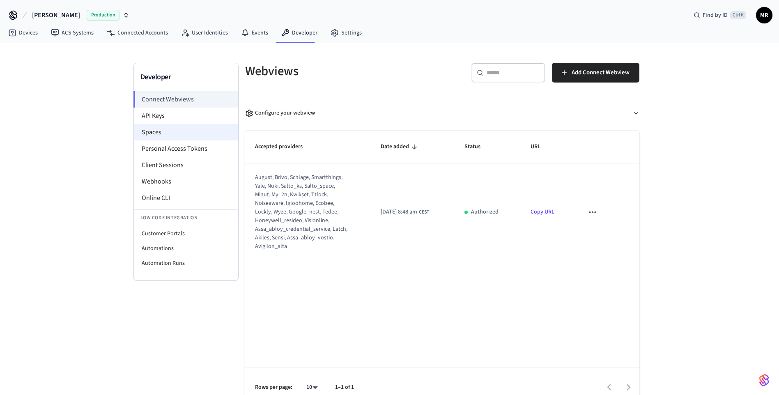
click at [153, 128] on li "Spaces" at bounding box center [186, 132] width 104 height 16
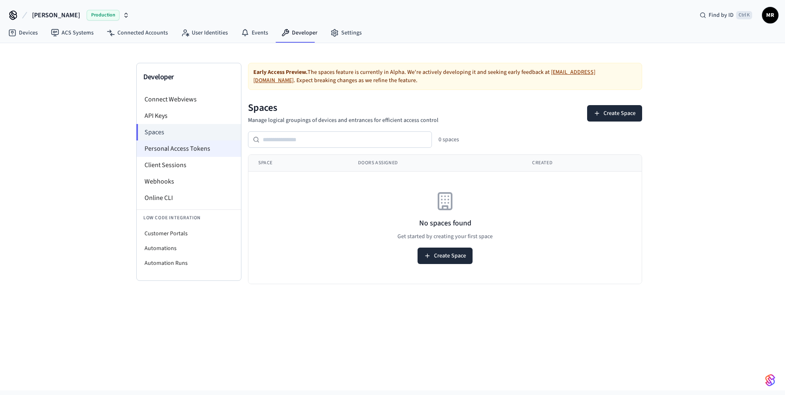
click at [204, 150] on li "Personal Access Tokens" at bounding box center [189, 148] width 104 height 16
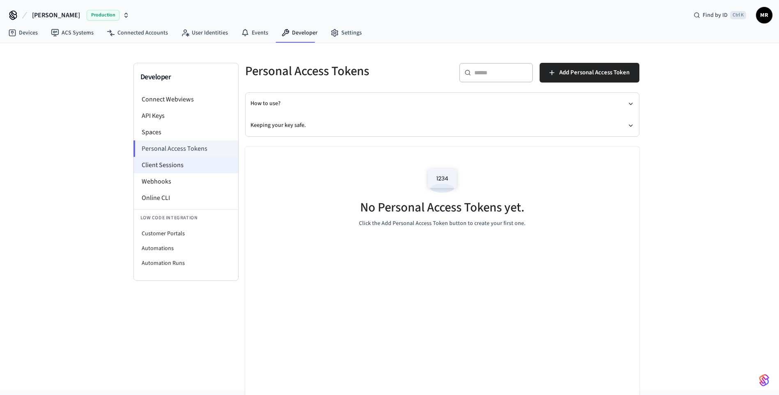
click at [178, 161] on li "Client Sessions" at bounding box center [186, 165] width 104 height 16
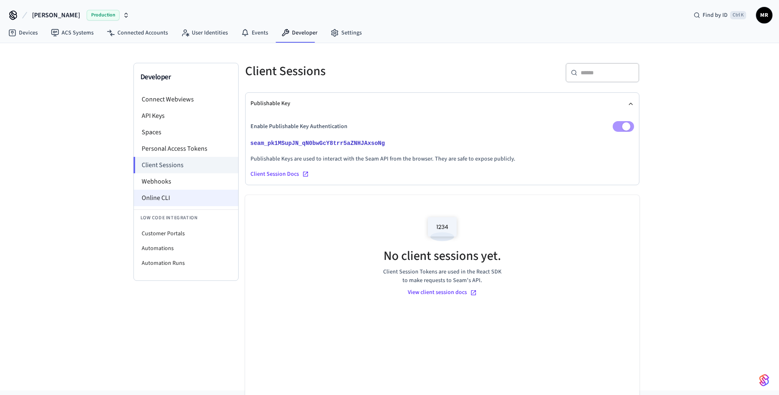
click at [158, 195] on li "Online CLI" at bounding box center [186, 198] width 104 height 16
click at [31, 37] on link "Devices" at bounding box center [23, 32] width 43 height 15
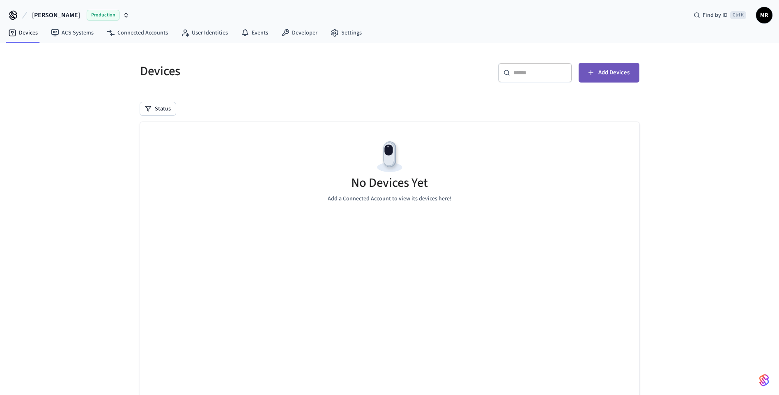
click at [608, 73] on span "Add Devices" at bounding box center [613, 72] width 31 height 11
click at [96, 226] on div "Devices ​ ​ Add Devices Status No Devices Yet Add a Connected Account to view i…" at bounding box center [389, 231] width 779 height 377
click at [70, 32] on link "ACS Systems" at bounding box center [72, 32] width 56 height 15
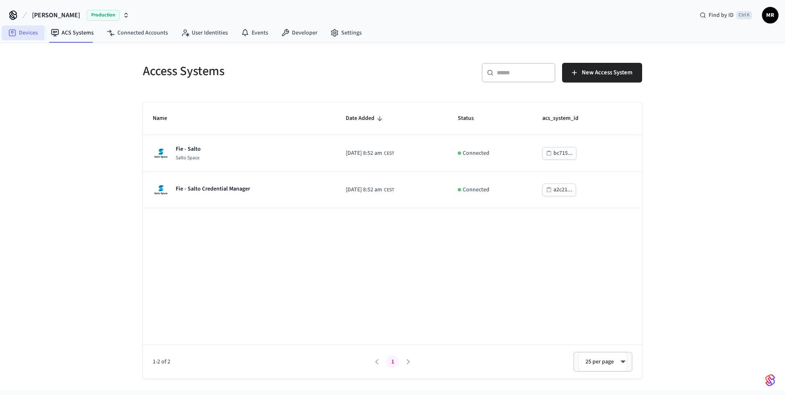
click at [35, 34] on link "Devices" at bounding box center [23, 32] width 43 height 15
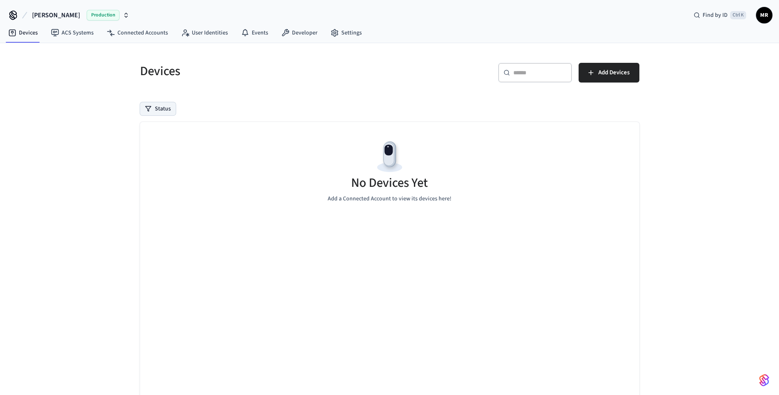
click at [160, 109] on button "Status" at bounding box center [158, 108] width 36 height 13
click at [155, 142] on div "Online" at bounding box center [185, 139] width 81 height 11
click at [155, 140] on div "Online" at bounding box center [185, 139] width 81 height 11
click at [147, 138] on button "Online" at bounding box center [148, 139] width 7 height 7
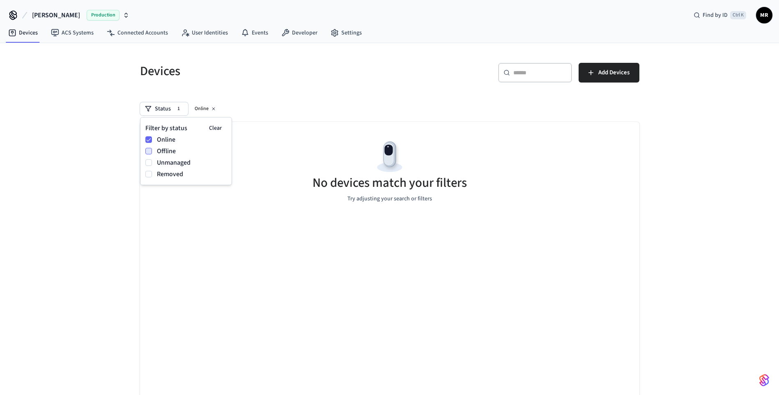
click at [149, 149] on button "Offline" at bounding box center [148, 151] width 7 height 7
click at [150, 162] on button "Unmanaged" at bounding box center [148, 162] width 7 height 7
click at [148, 174] on button "Removed" at bounding box center [148, 174] width 7 height 7
click at [405, 106] on div "Status 4 Online Offline Unmanaged Removed" at bounding box center [389, 108] width 499 height 13
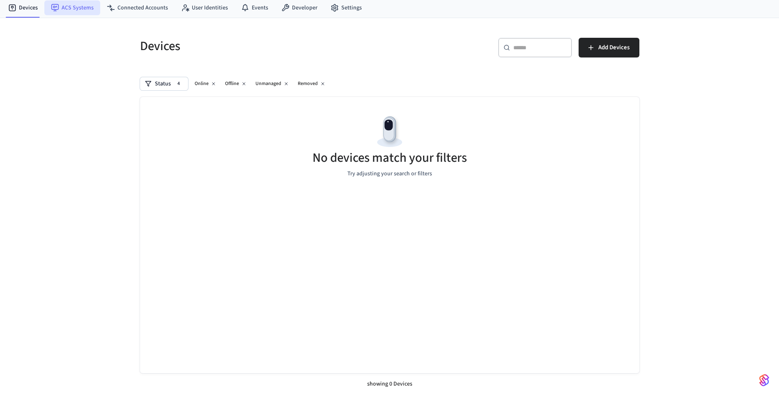
click at [73, 11] on link "ACS Systems" at bounding box center [72, 7] width 56 height 15
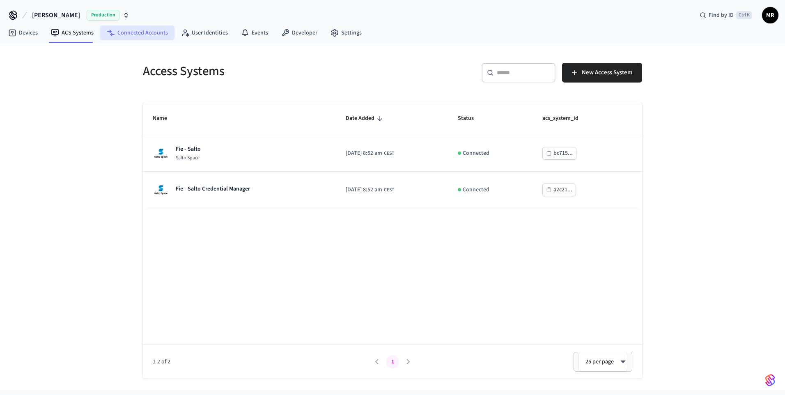
click at [140, 31] on link "Connected Accounts" at bounding box center [137, 32] width 74 height 15
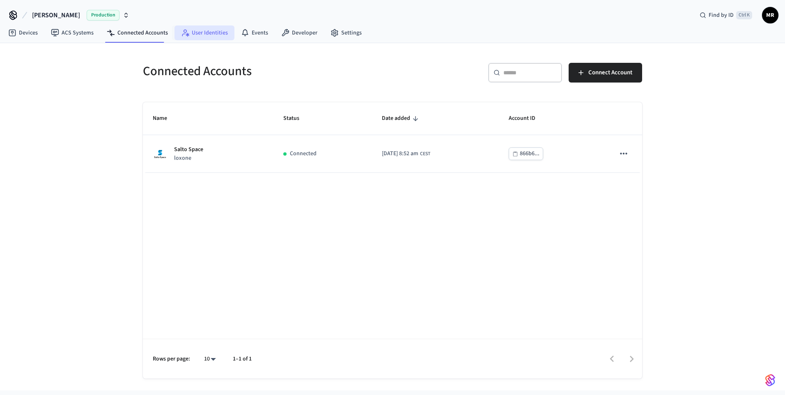
click at [196, 30] on link "User Identities" at bounding box center [204, 32] width 60 height 15
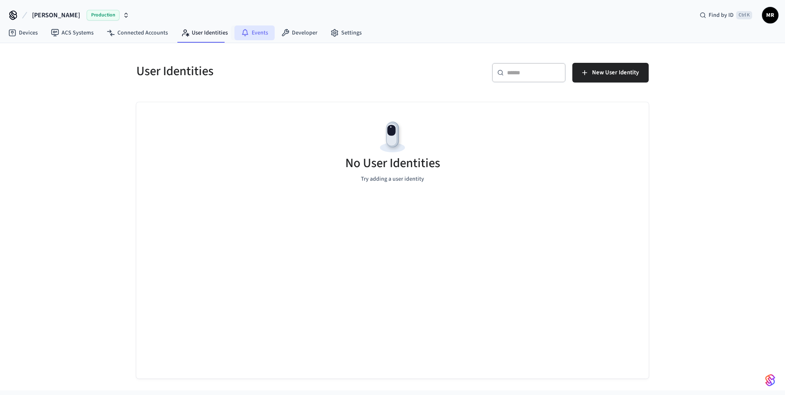
click at [250, 33] on link "Events" at bounding box center [254, 32] width 40 height 15
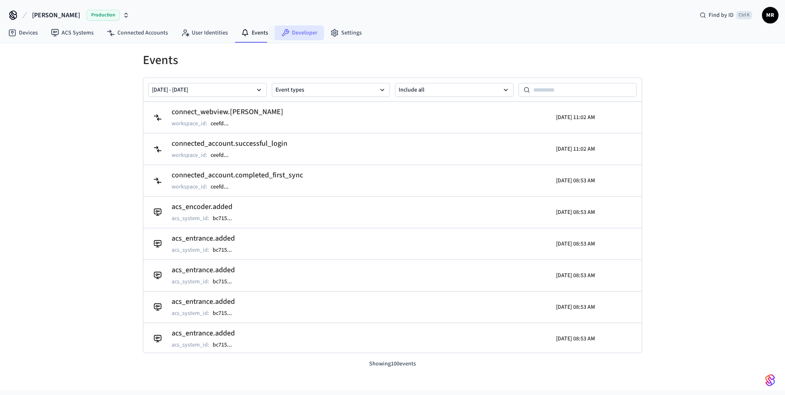
click at [287, 35] on link "Developer" at bounding box center [299, 32] width 49 height 15
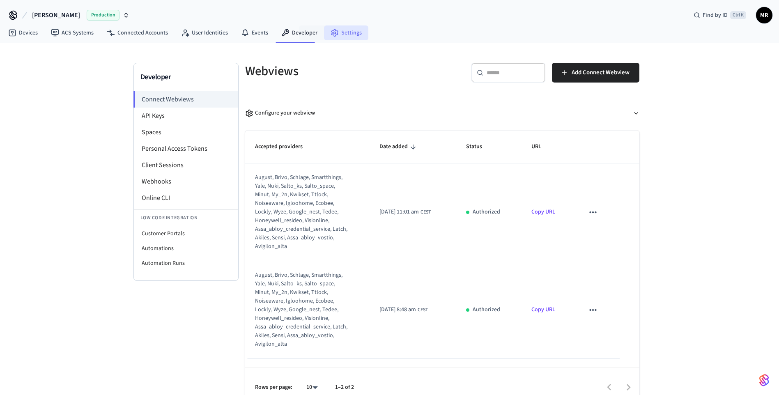
click at [325, 33] on link "Settings" at bounding box center [346, 32] width 44 height 15
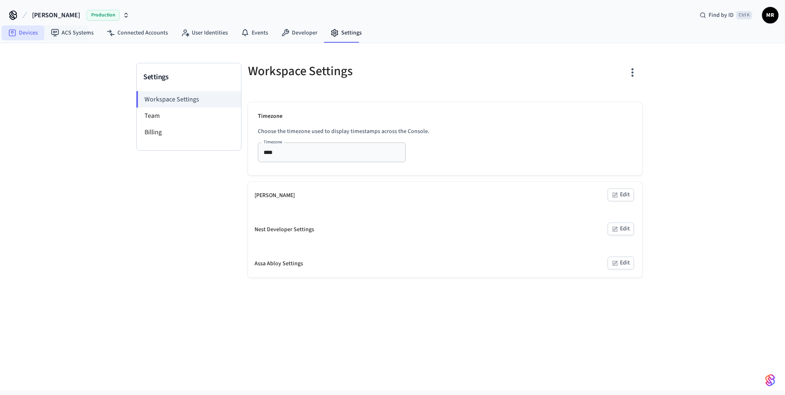
click at [32, 33] on link "Devices" at bounding box center [23, 32] width 43 height 15
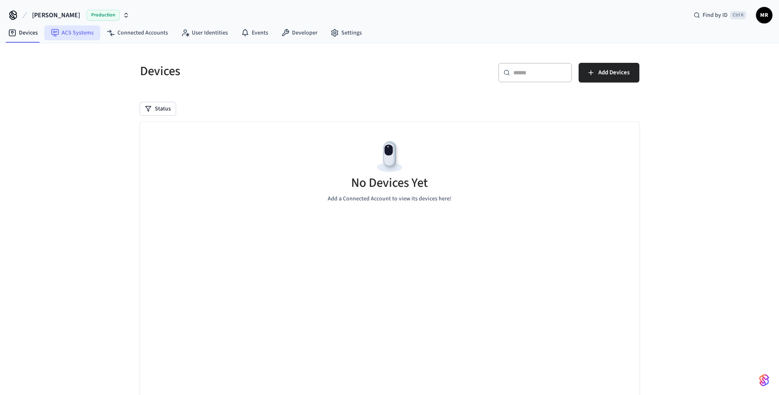
click at [80, 36] on link "ACS Systems" at bounding box center [72, 32] width 56 height 15
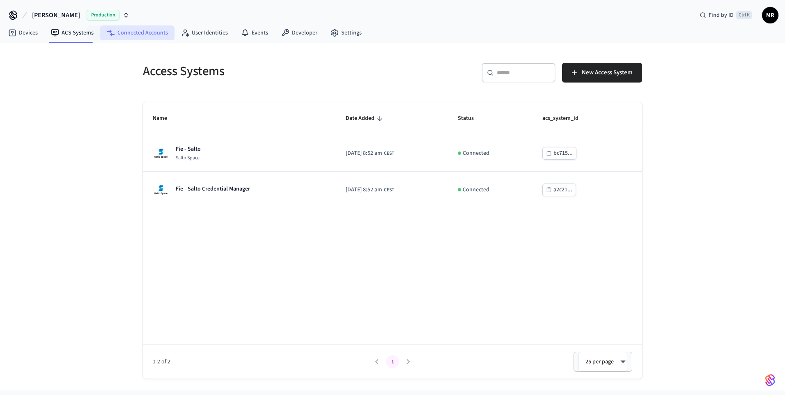
click at [127, 32] on link "Connected Accounts" at bounding box center [137, 32] width 74 height 15
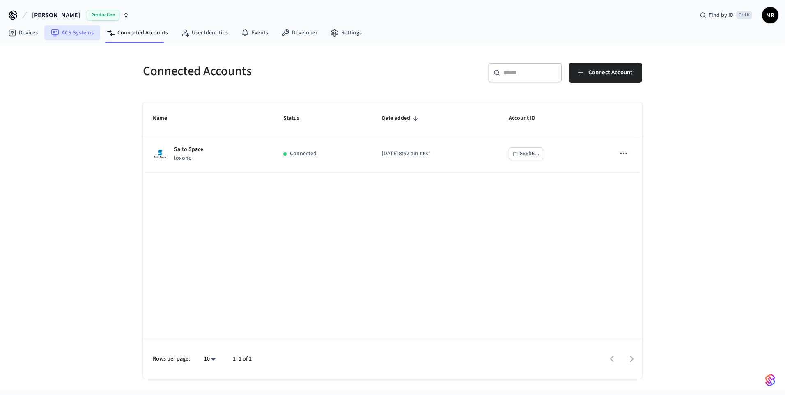
click at [77, 33] on link "ACS Systems" at bounding box center [72, 32] width 56 height 15
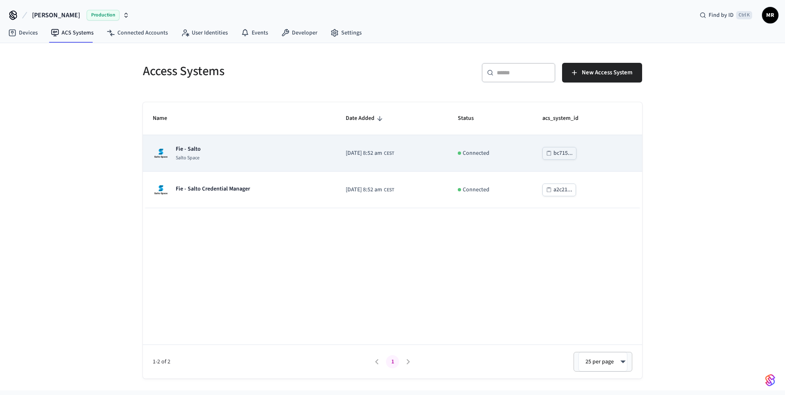
click at [183, 154] on div "Fie - Salto Salto Space" at bounding box center [188, 153] width 25 height 16
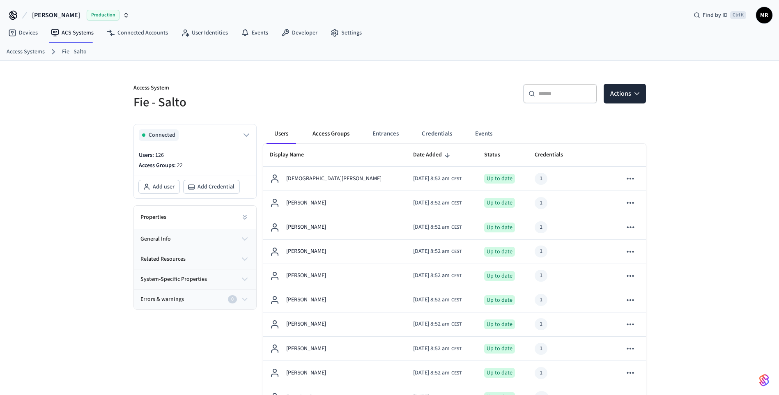
click at [335, 135] on button "Access Groups" at bounding box center [331, 134] width 50 height 20
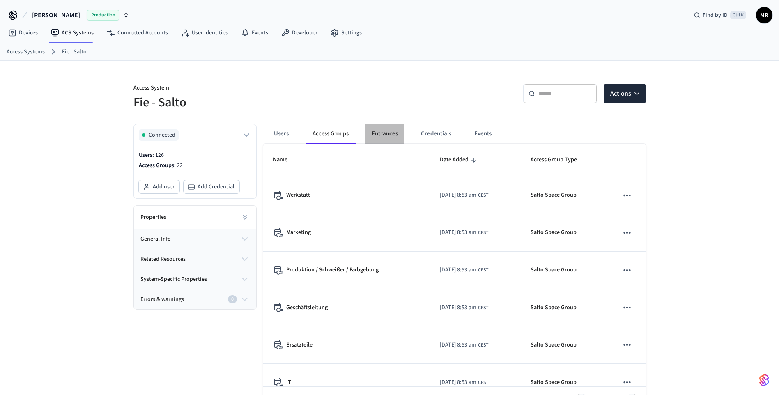
click at [378, 136] on button "Entrances" at bounding box center [384, 134] width 39 height 20
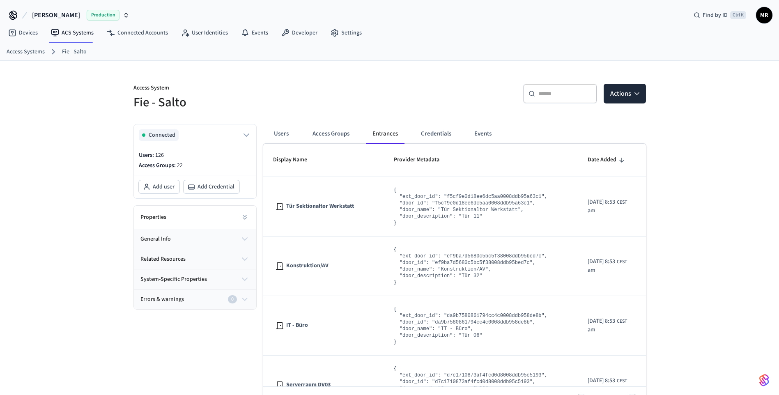
click at [34, 15] on span "[PERSON_NAME]" at bounding box center [56, 15] width 48 height 10
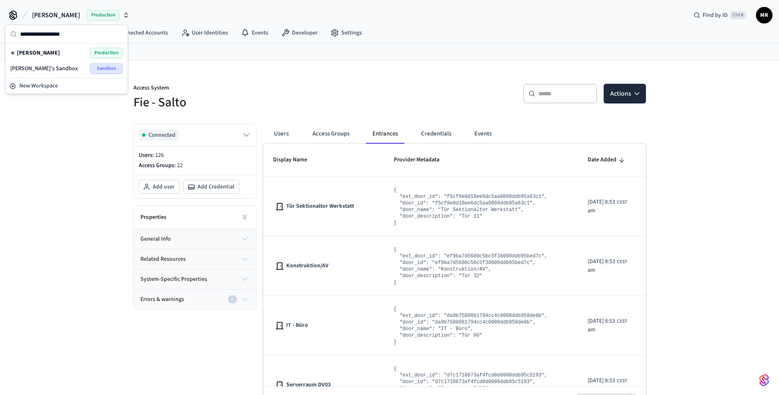
click at [71, 69] on div "Marco's Sandbox Sandbox" at bounding box center [66, 68] width 112 height 11
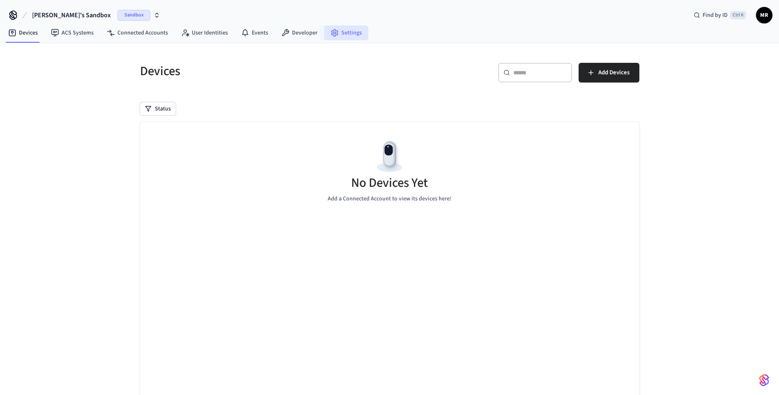
click at [349, 32] on link "Settings" at bounding box center [346, 32] width 44 height 15
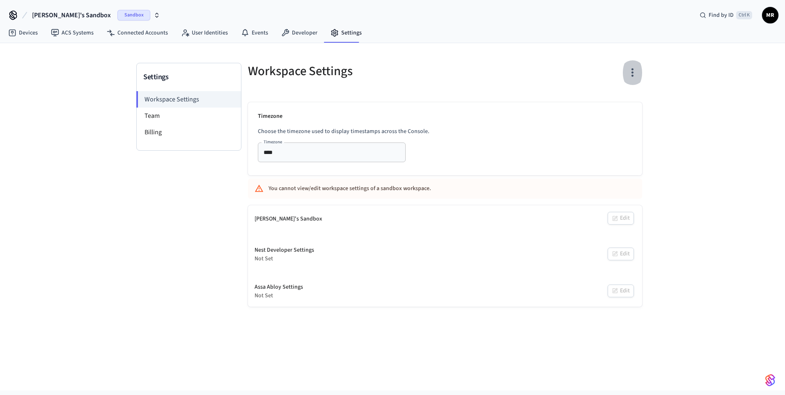
click at [629, 72] on icon "button" at bounding box center [632, 72] width 13 height 13
click at [596, 149] on div "Delete Workspace" at bounding box center [600, 151] width 57 height 9
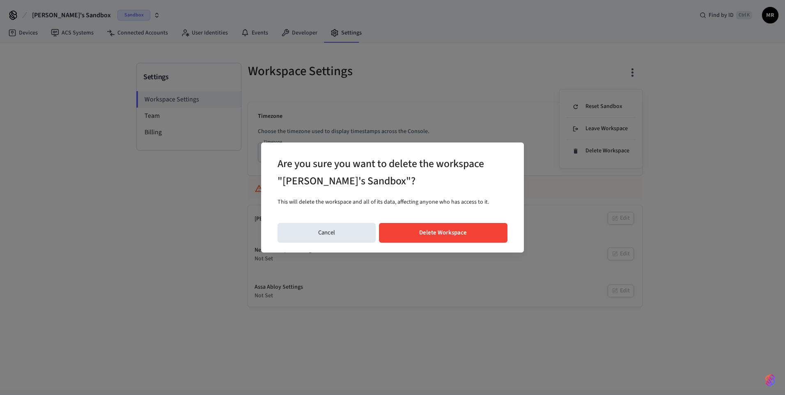
click at [451, 240] on button "Delete Workspace" at bounding box center [443, 233] width 129 height 20
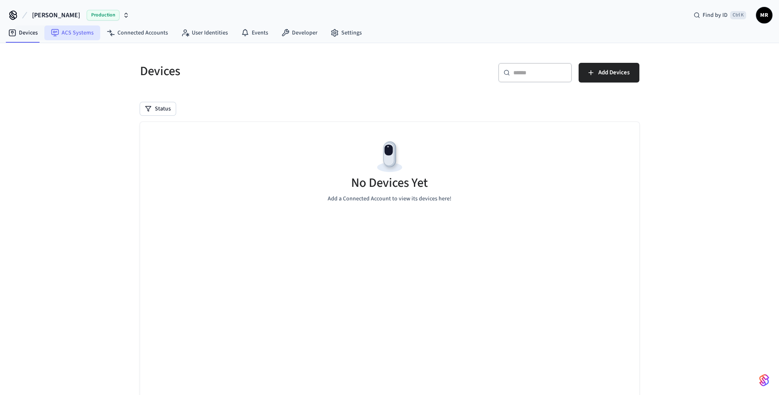
click at [77, 36] on link "ACS Systems" at bounding box center [72, 32] width 56 height 15
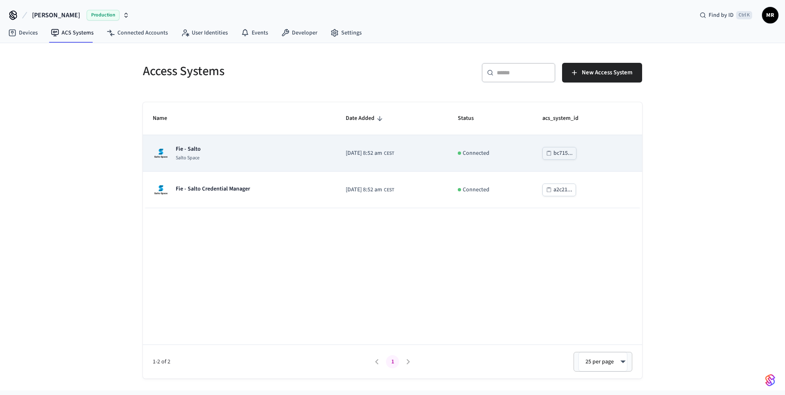
click at [187, 153] on p "Fie - Salto" at bounding box center [188, 149] width 25 height 8
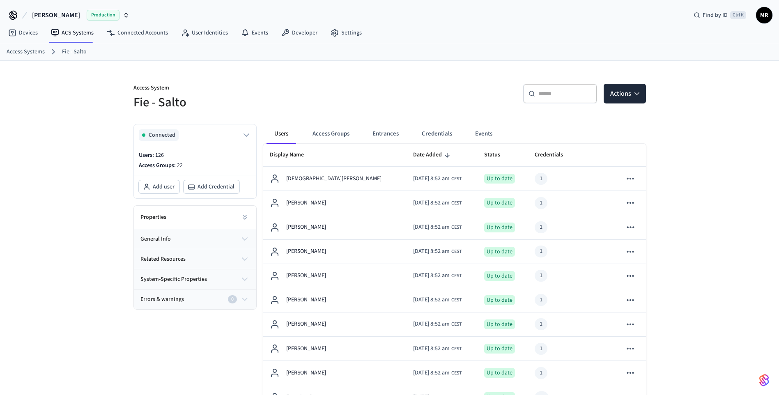
click at [210, 218] on div "Properties" at bounding box center [195, 217] width 122 height 23
click at [245, 215] on icon at bounding box center [245, 217] width 8 height 8
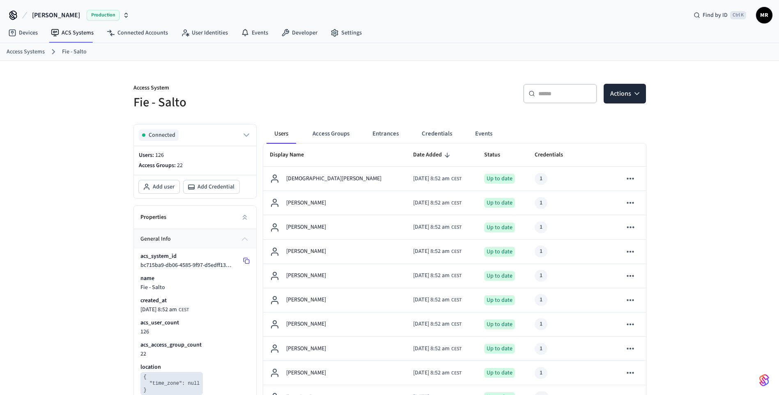
click at [247, 261] on icon at bounding box center [246, 260] width 7 height 7
click at [380, 137] on button "Entrances" at bounding box center [385, 134] width 39 height 20
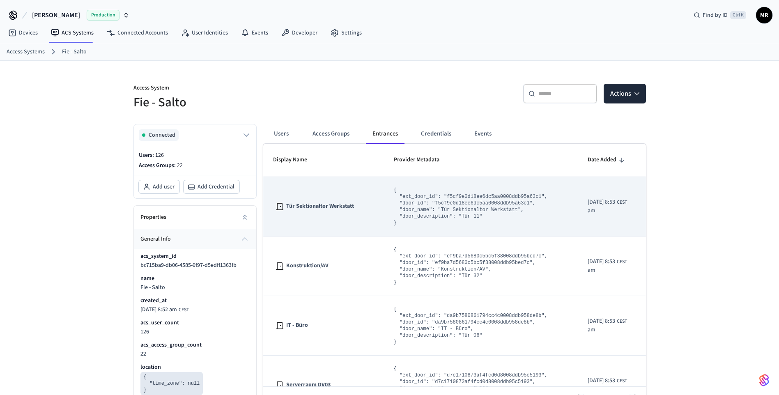
click at [650, 207] on icon "sticky table" at bounding box center [655, 206] width 11 height 11
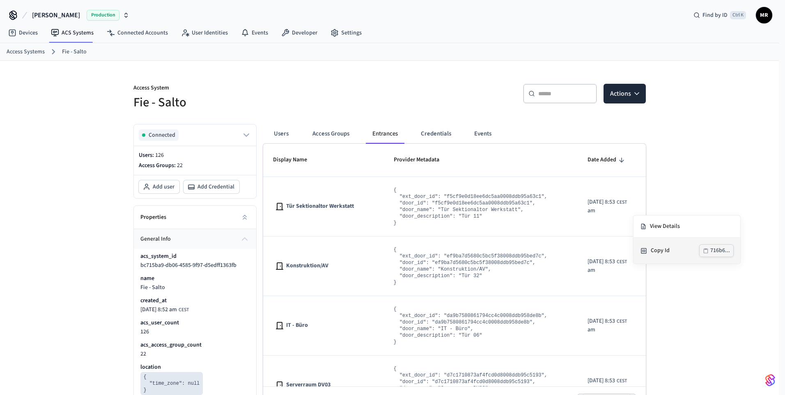
click at [660, 251] on div "Copy Id" at bounding box center [675, 250] width 48 height 9
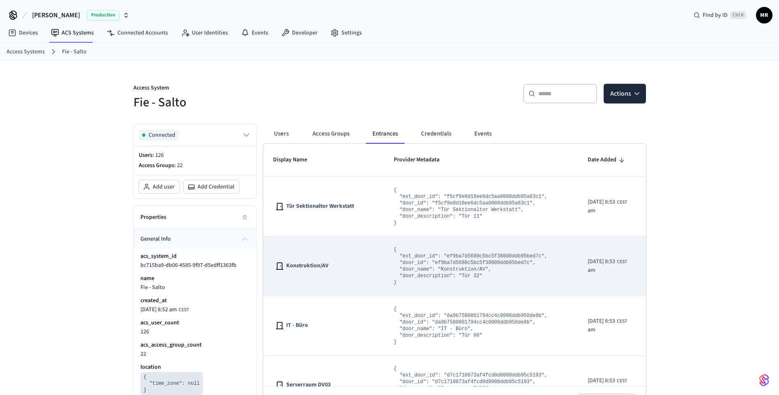
click at [326, 264] on span "Konstruktion/AV" at bounding box center [307, 265] width 42 height 9
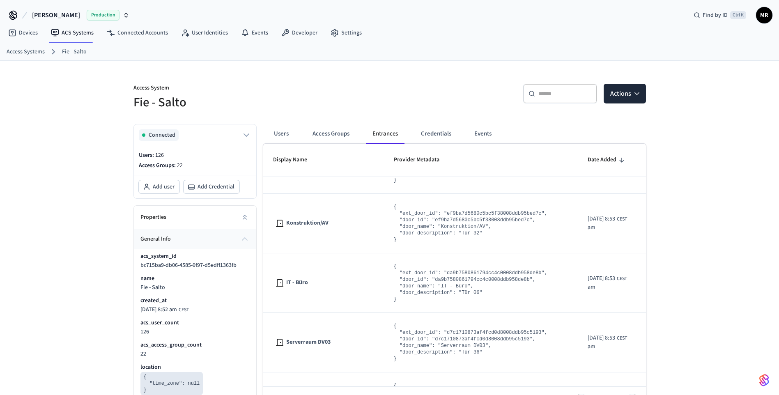
scroll to position [43, 21]
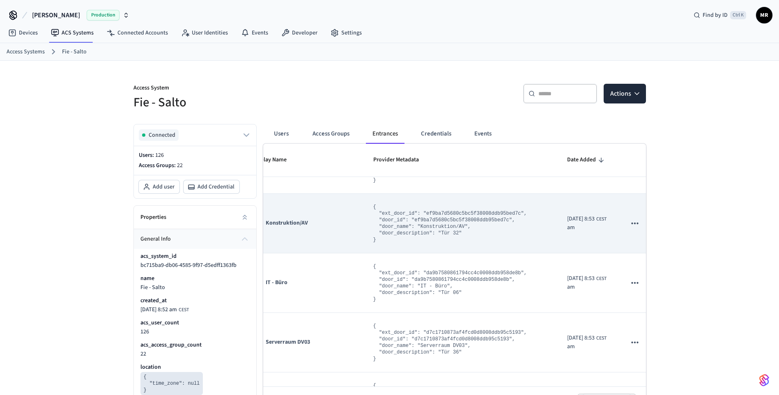
click at [629, 221] on icon "sticky table" at bounding box center [634, 223] width 11 height 11
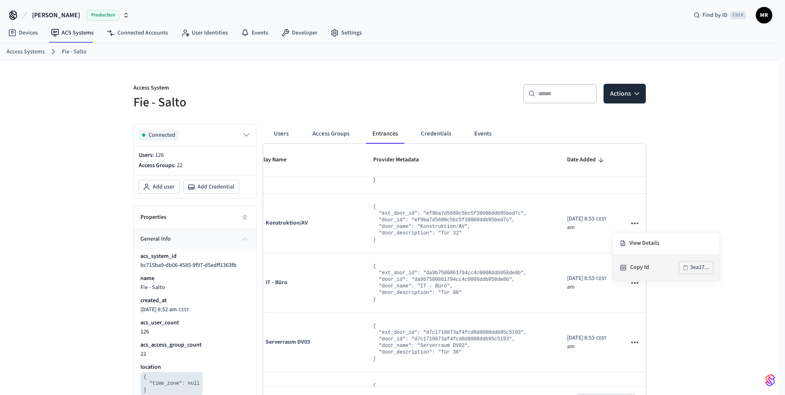
click at [691, 267] on div "3ea17..." at bounding box center [699, 267] width 19 height 10
click at [253, 36] on div at bounding box center [392, 197] width 785 height 395
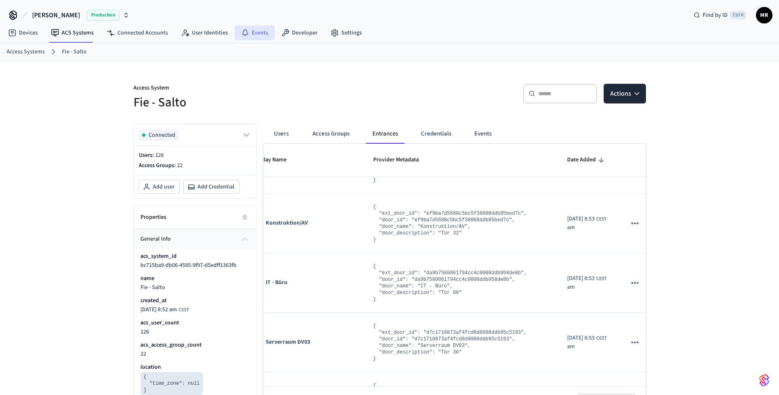
click at [252, 32] on link "Events" at bounding box center [254, 32] width 40 height 15
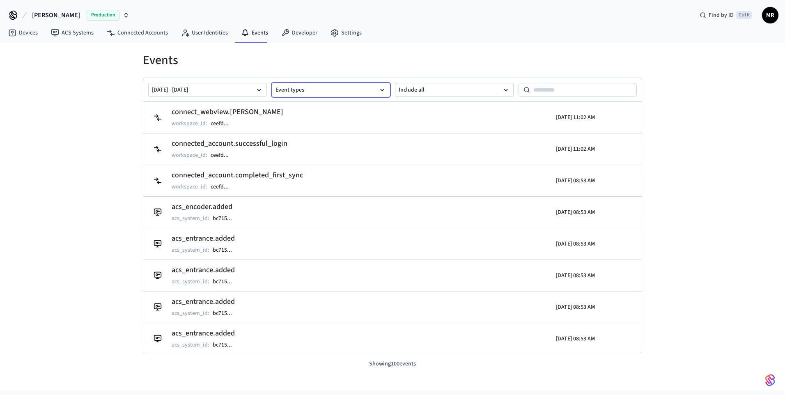
click at [370, 88] on button "Event types" at bounding box center [331, 90] width 119 height 14
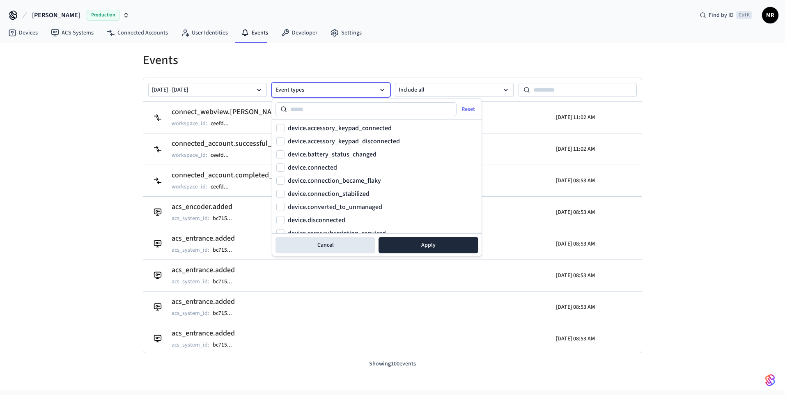
click at [51, 150] on div "Events [DATE] - [DATE] Event types Include all connect_webview.login_succeeded …" at bounding box center [392, 216] width 785 height 347
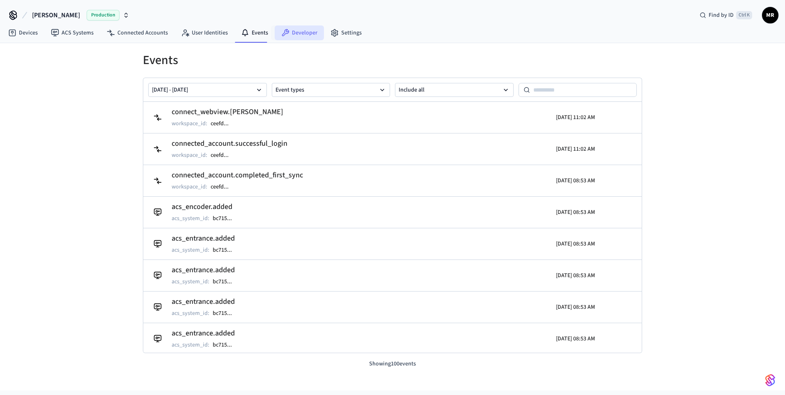
click at [301, 33] on link "Developer" at bounding box center [299, 32] width 49 height 15
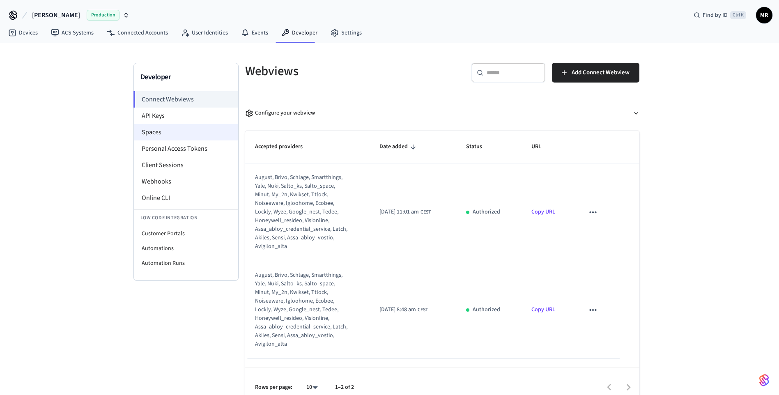
click at [172, 132] on li "Spaces" at bounding box center [186, 132] width 104 height 16
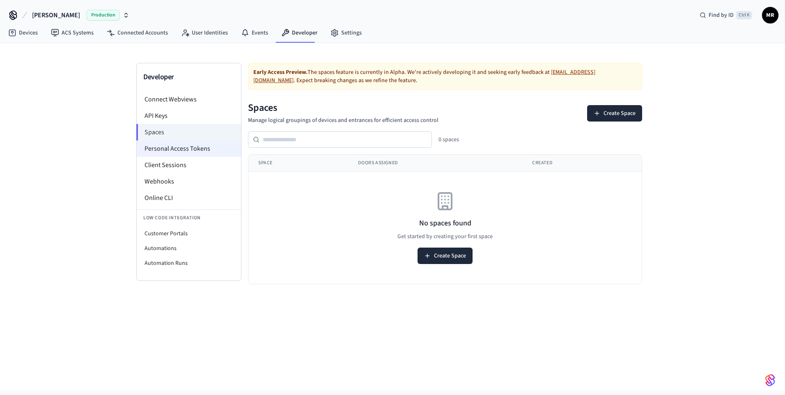
click at [172, 147] on li "Personal Access Tokens" at bounding box center [189, 148] width 104 height 16
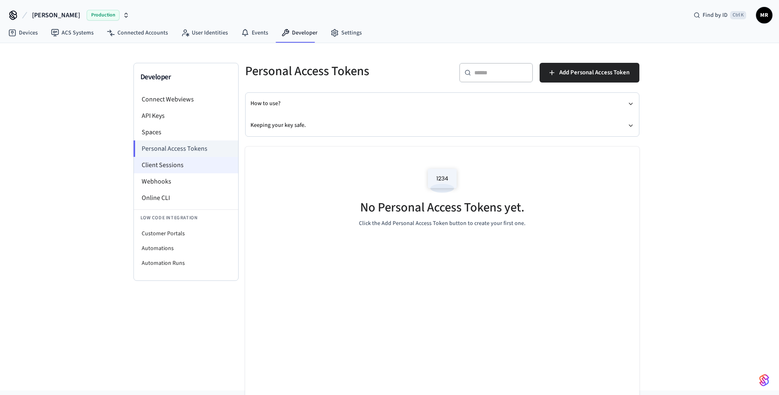
click at [168, 164] on li "Client Sessions" at bounding box center [186, 165] width 104 height 16
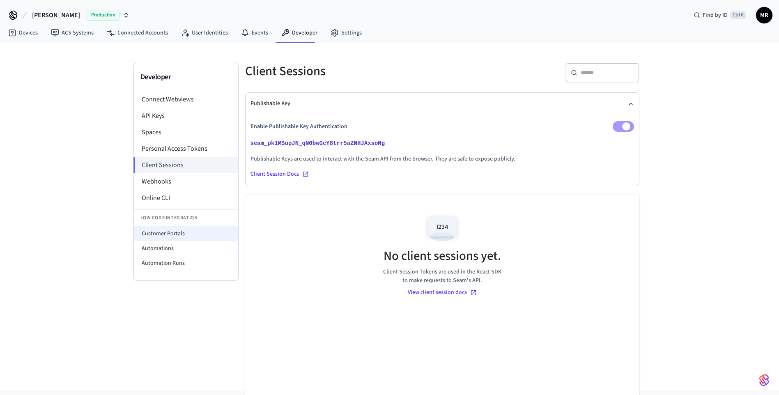
click at [172, 236] on li "Customer Portals" at bounding box center [186, 233] width 104 height 15
select select "**********"
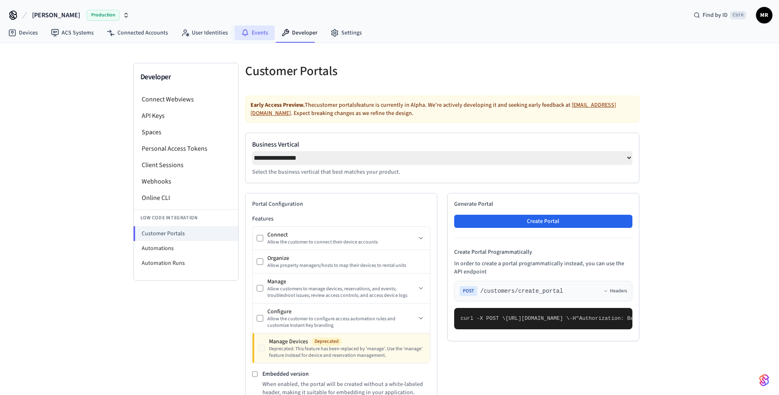
click at [255, 34] on link "Events" at bounding box center [254, 32] width 40 height 15
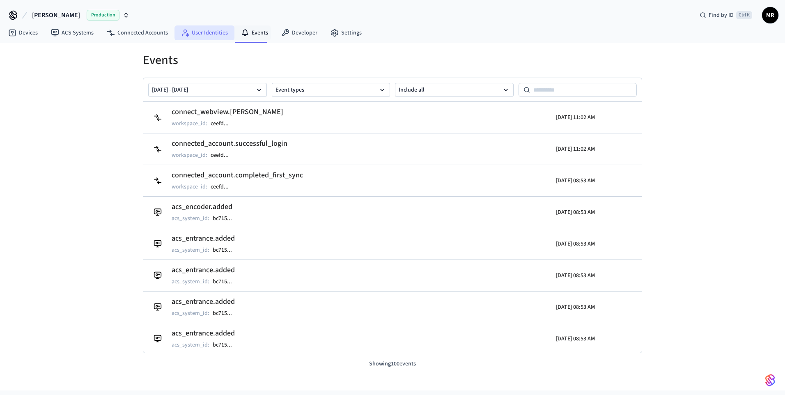
click at [205, 33] on link "User Identities" at bounding box center [204, 32] width 60 height 15
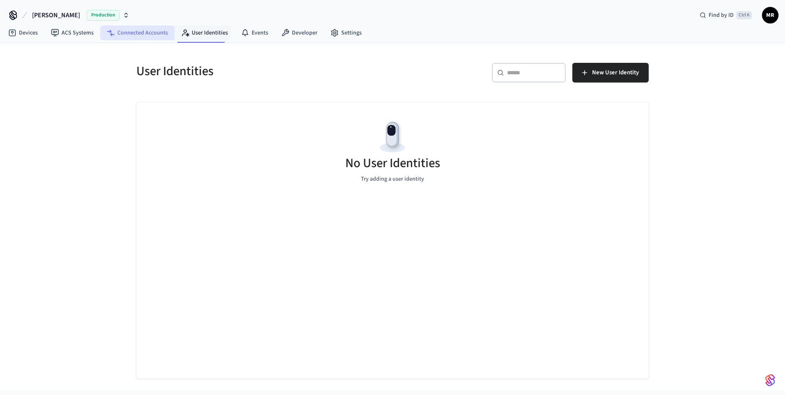
click at [151, 31] on link "Connected Accounts" at bounding box center [137, 32] width 74 height 15
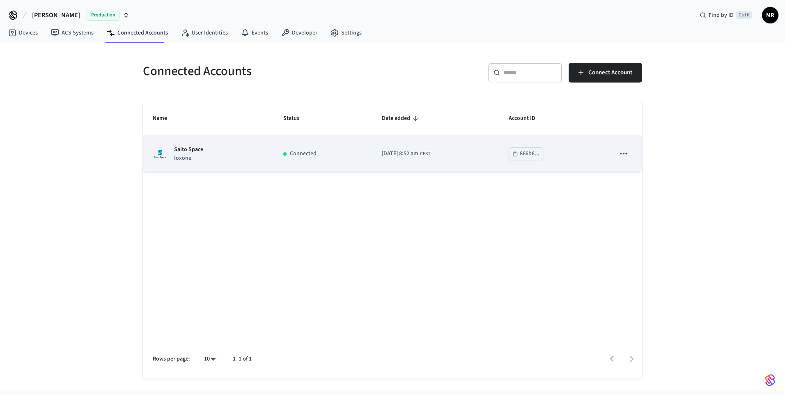
click at [234, 153] on div "Salto Space loxone" at bounding box center [208, 153] width 111 height 17
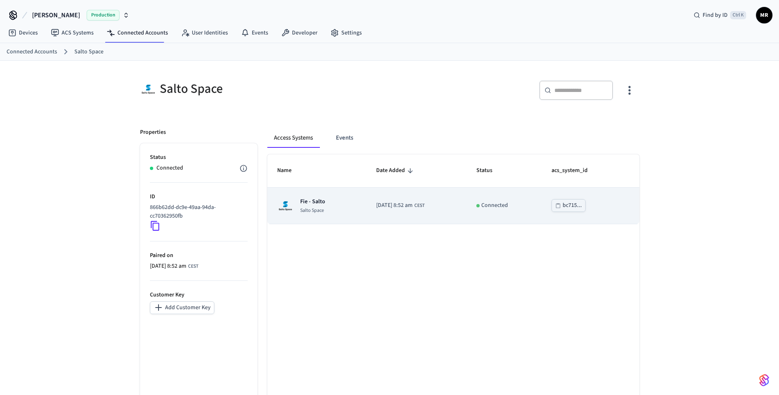
click at [322, 199] on p "Fie - Salto" at bounding box center [312, 201] width 25 height 8
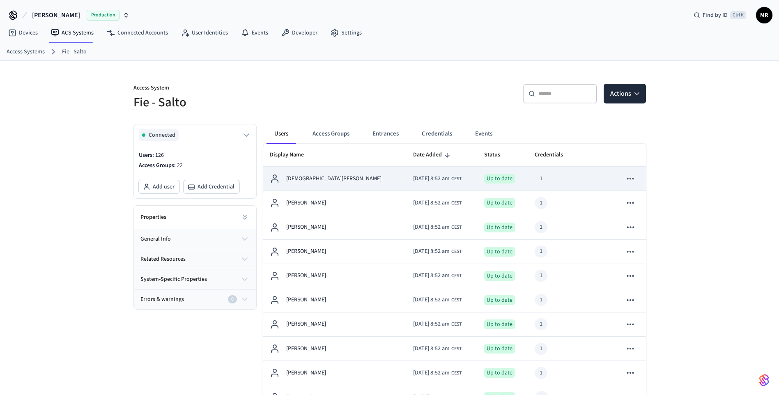
click at [294, 176] on p "[DEMOGRAPHIC_DATA][PERSON_NAME]" at bounding box center [333, 178] width 95 height 9
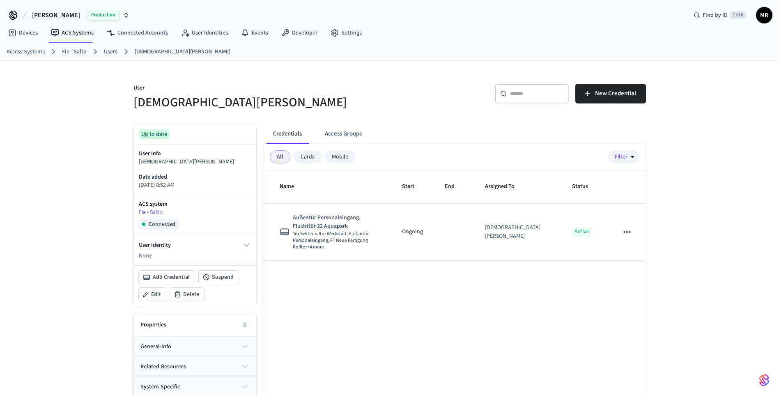
click at [313, 157] on div "Cards" at bounding box center [307, 156] width 28 height 13
click at [344, 155] on div "Mobile" at bounding box center [340, 156] width 30 height 13
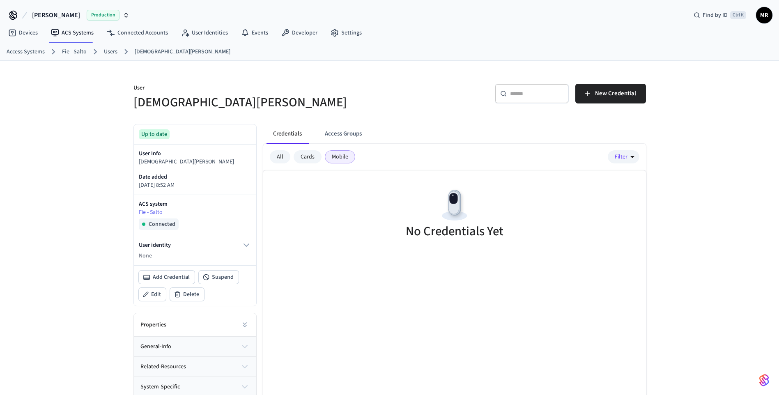
click at [314, 156] on div "Cards" at bounding box center [307, 156] width 28 height 13
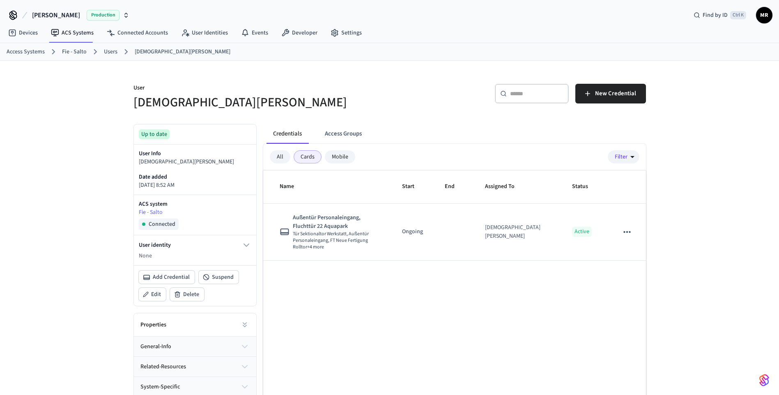
click at [280, 156] on div "All" at bounding box center [280, 156] width 21 height 13
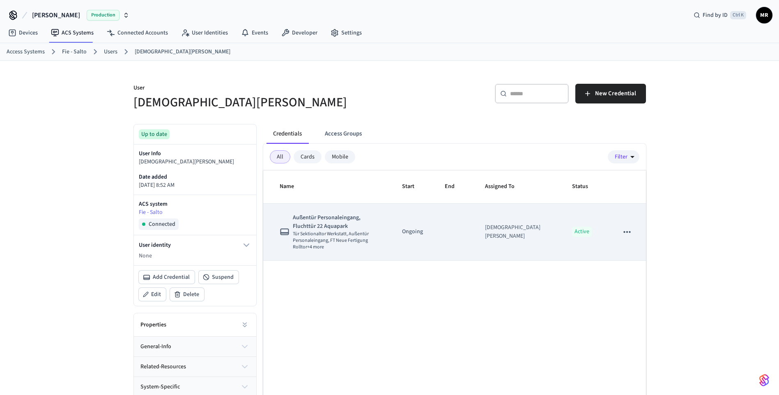
click at [627, 237] on icon "sticky table" at bounding box center [626, 232] width 11 height 11
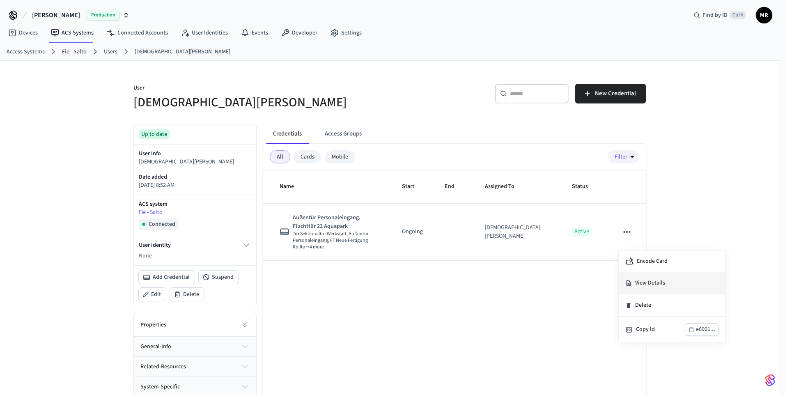
click at [640, 282] on li "View Details" at bounding box center [672, 283] width 107 height 22
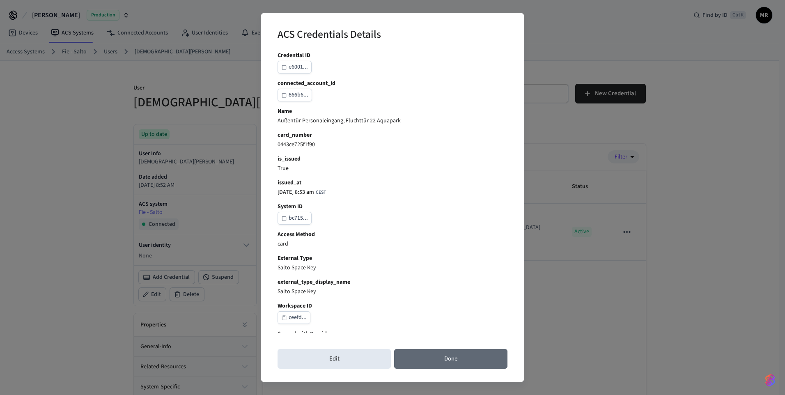
click at [438, 358] on button "Done" at bounding box center [450, 359] width 113 height 20
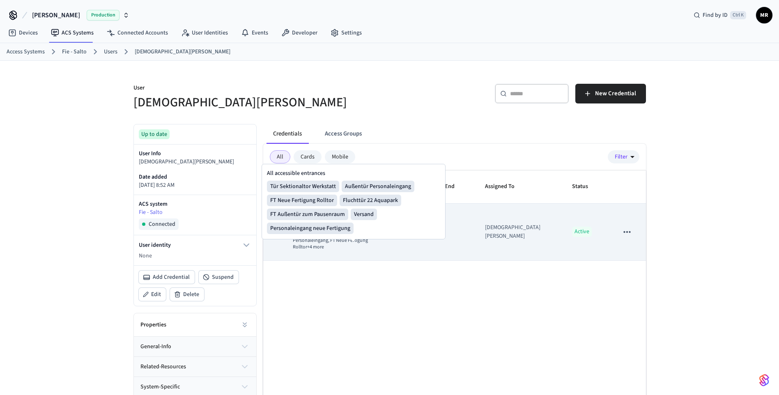
click at [310, 231] on span "Außentür Personaleingang, Fluchttür 22 Aquapark" at bounding box center [337, 221] width 89 height 17
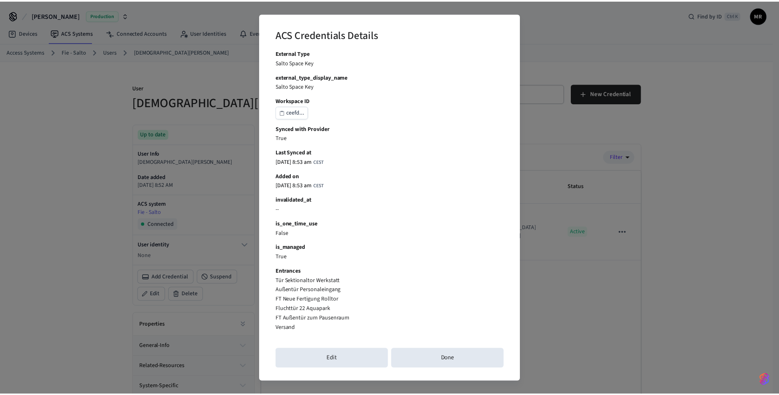
scroll to position [239, 0]
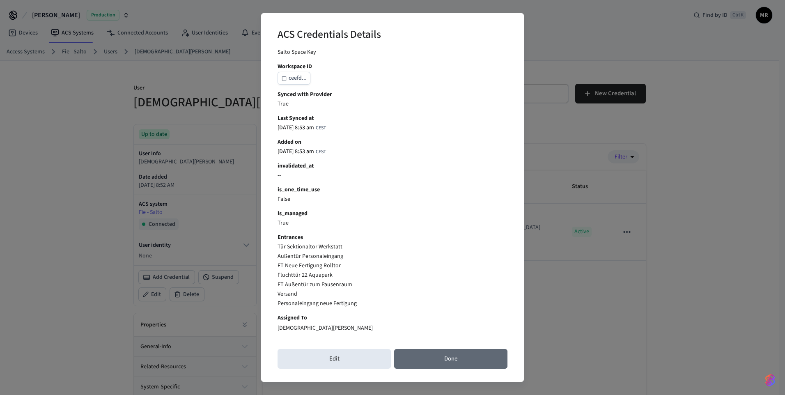
click at [461, 357] on button "Done" at bounding box center [450, 359] width 113 height 20
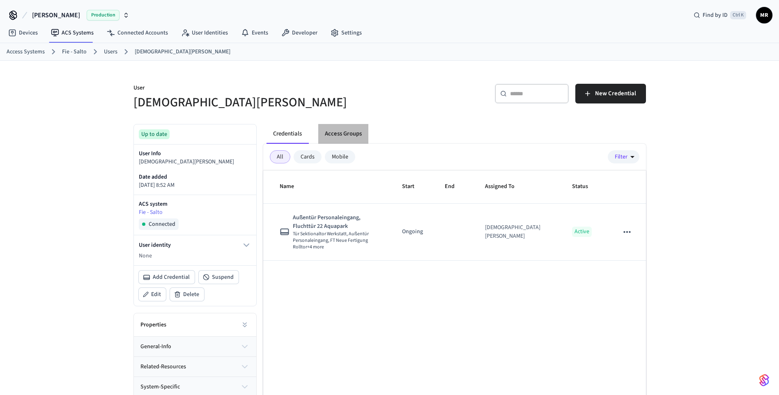
click at [338, 135] on button "Access Groups" at bounding box center [343, 134] width 50 height 20
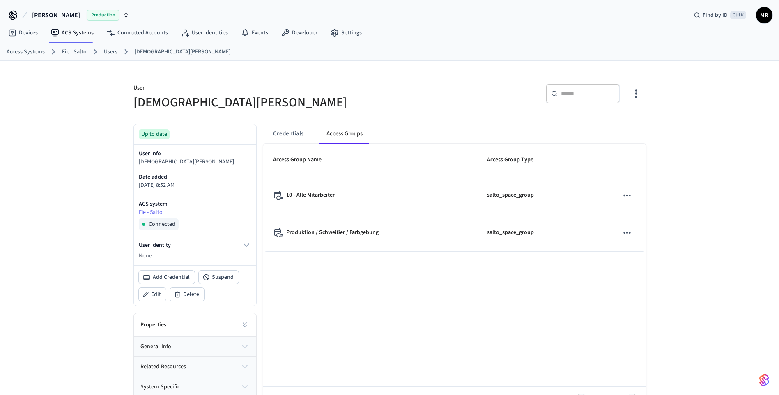
click at [76, 50] on link "Fie - Salto" at bounding box center [74, 52] width 25 height 9
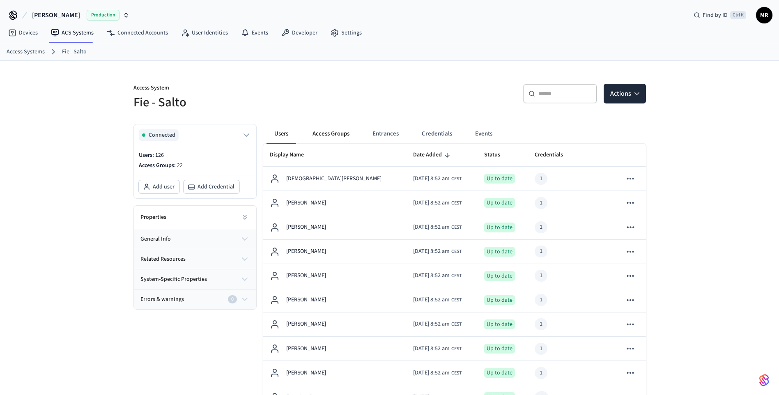
click at [323, 133] on button "Access Groups" at bounding box center [331, 134] width 50 height 20
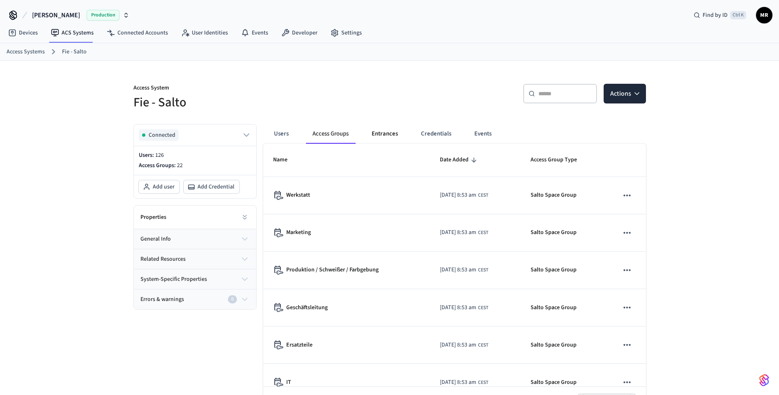
click at [393, 133] on button "Entrances" at bounding box center [384, 134] width 39 height 20
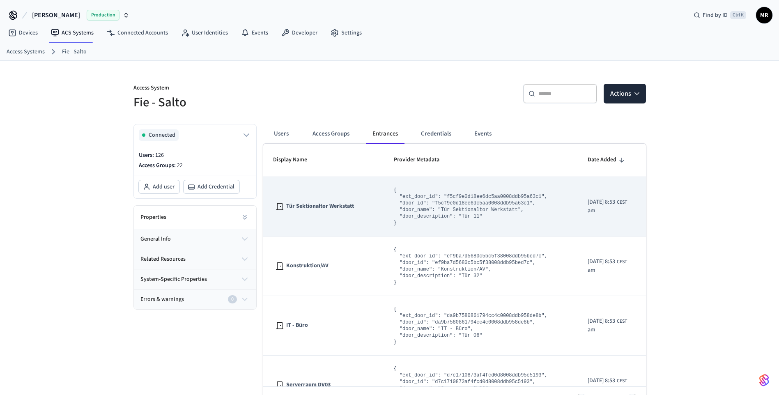
click at [335, 203] on span "Tür Sektionaltor Werkstatt" at bounding box center [320, 206] width 68 height 9
drag, startPoint x: 335, startPoint y: 203, endPoint x: 311, endPoint y: 222, distance: 31.5
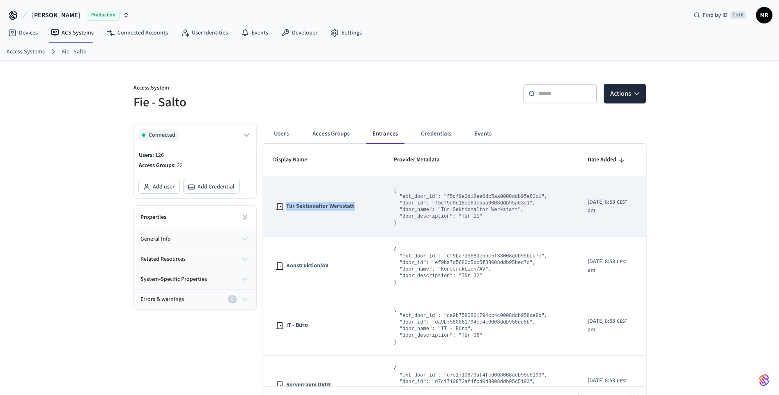
click at [311, 222] on td "Tür Sektionaltor Werkstatt" at bounding box center [323, 207] width 121 height 60
click at [313, 208] on span "Tür Sektionaltor Werkstatt" at bounding box center [320, 206] width 68 height 9
click at [650, 207] on icon "sticky table" at bounding box center [655, 206] width 11 height 11
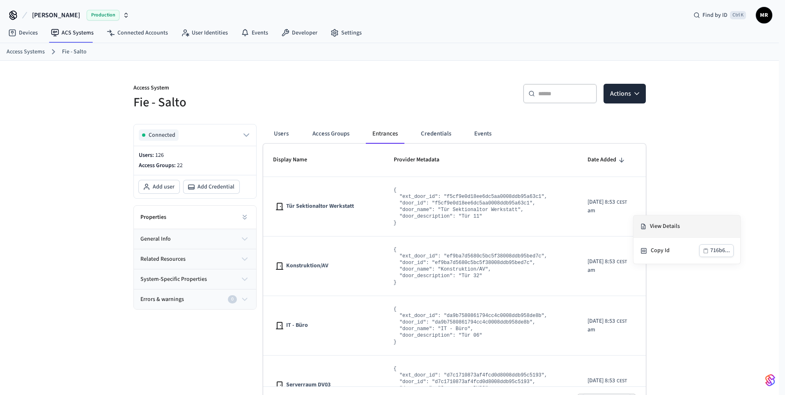
click at [653, 227] on li "View Details" at bounding box center [686, 227] width 107 height 22
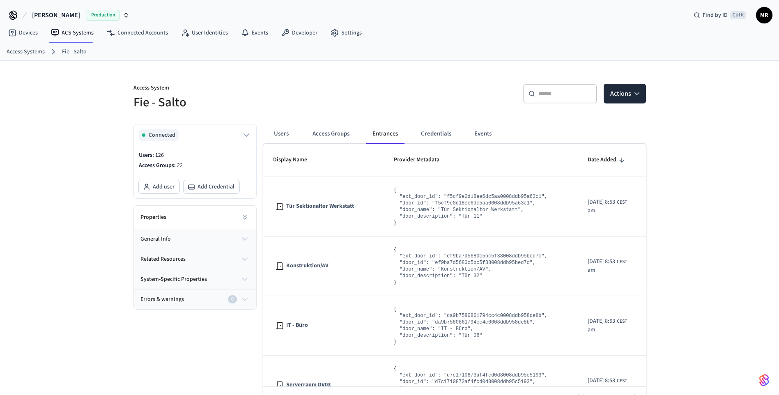
scroll to position [25, 0]
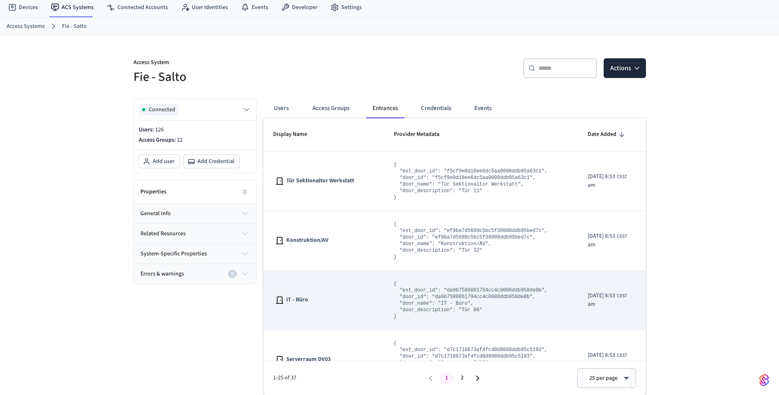
click at [321, 293] on td "IT - Büro" at bounding box center [323, 301] width 121 height 60
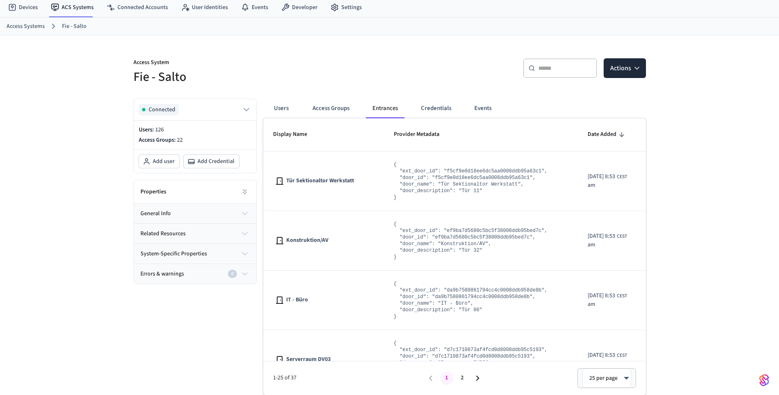
click at [249, 273] on icon "button" at bounding box center [244, 274] width 9 height 10
click at [247, 253] on icon "button" at bounding box center [244, 253] width 5 height 2
click at [248, 235] on icon "button" at bounding box center [245, 234] width 10 height 10
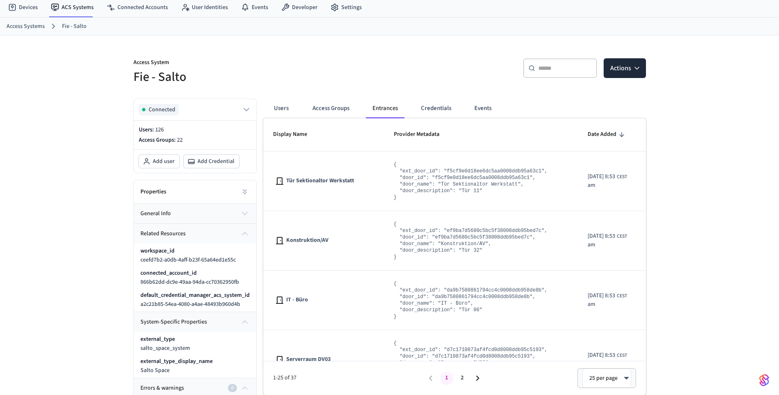
click at [246, 211] on icon "button" at bounding box center [245, 214] width 10 height 10
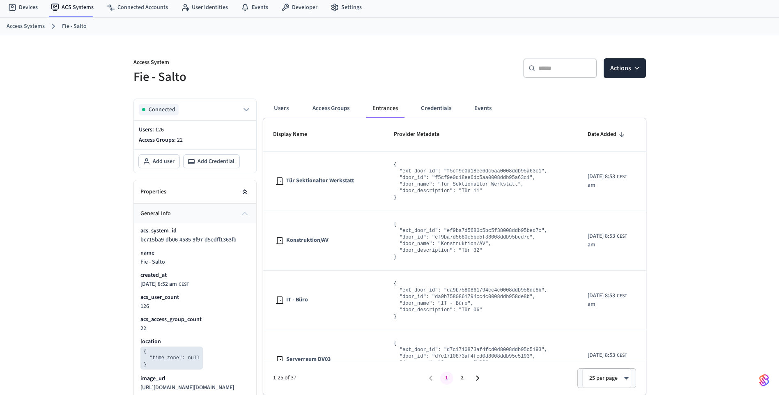
click at [245, 189] on icon at bounding box center [245, 192] width 8 height 8
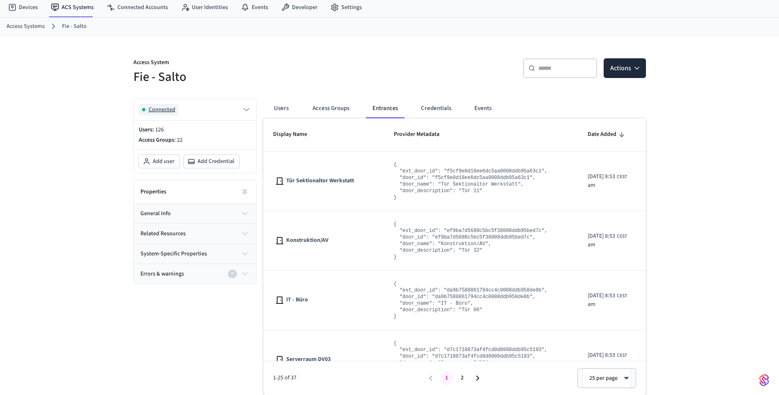
click at [244, 110] on icon "button" at bounding box center [246, 110] width 10 height 10
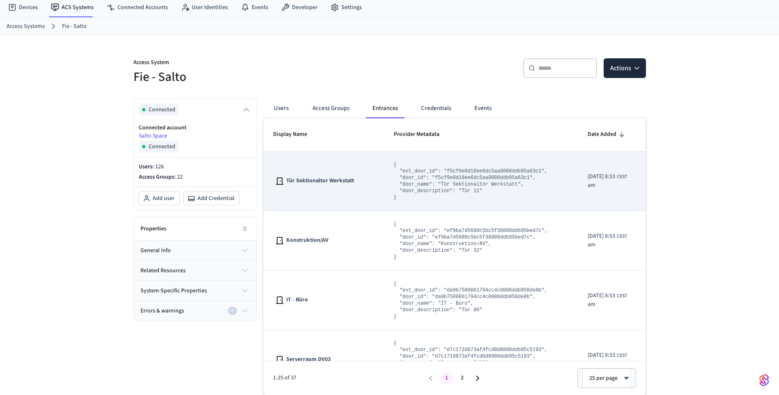
click at [422, 187] on pre "{ "ext_door_id": "f5cf9e0d18ee6dc5aa0008ddb95a63c1", "door_id": "f5cf9e0d18ee6d…" at bounding box center [471, 180] width 154 height 39
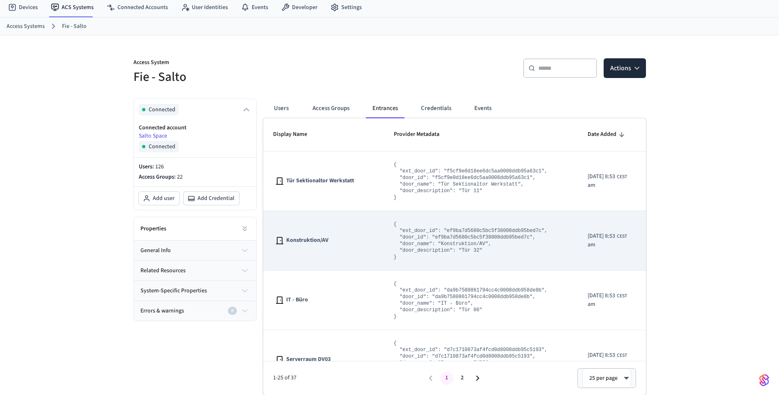
click at [652, 240] on icon "sticky table" at bounding box center [655, 241] width 7 height 2
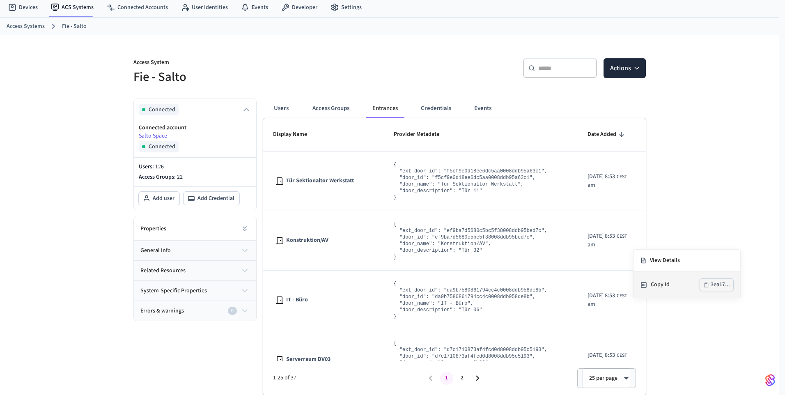
click at [715, 286] on div "3ea17..." at bounding box center [720, 285] width 19 height 10
click at [452, 238] on div at bounding box center [392, 197] width 785 height 395
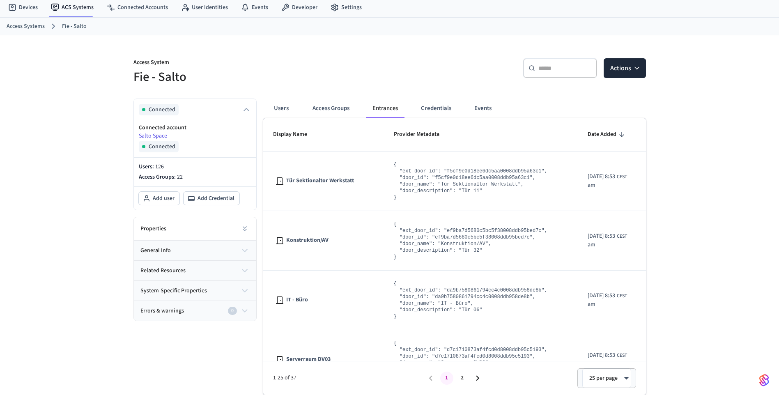
click at [452, 238] on pre "{ "ext_door_id": "ef9ba7d5680c5bc5f38008ddb95bed7c", "door_id": "ef9ba7d5680c5b…" at bounding box center [471, 240] width 154 height 39
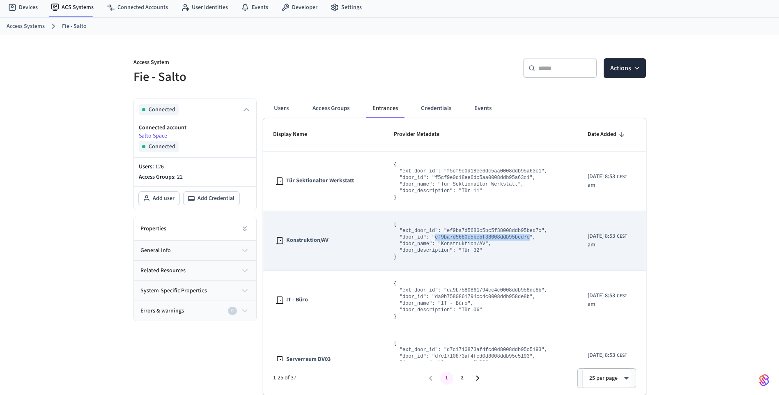
copy pre "ef9ba7d5680c5bc5f38008ddb95bed7c"
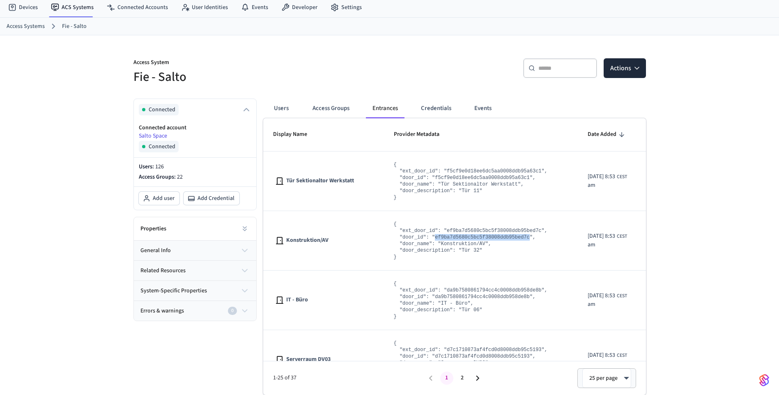
click at [167, 289] on span "system-specific properties" at bounding box center [173, 291] width 66 height 9
click at [168, 276] on button "related resources" at bounding box center [195, 271] width 122 height 20
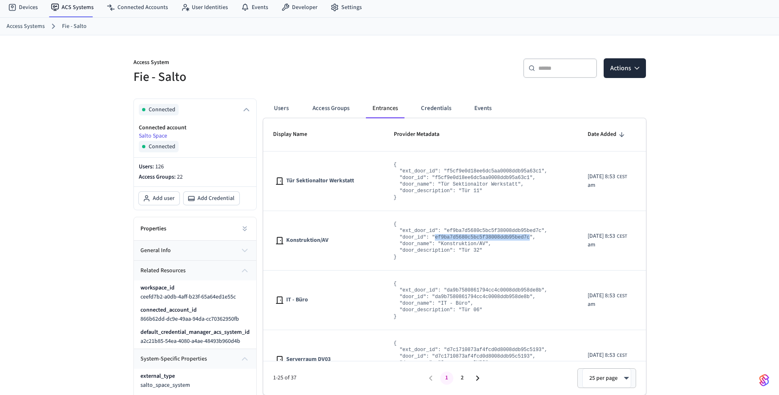
click at [167, 253] on span "general info" at bounding box center [155, 250] width 30 height 9
